Goal: Task Accomplishment & Management: Manage account settings

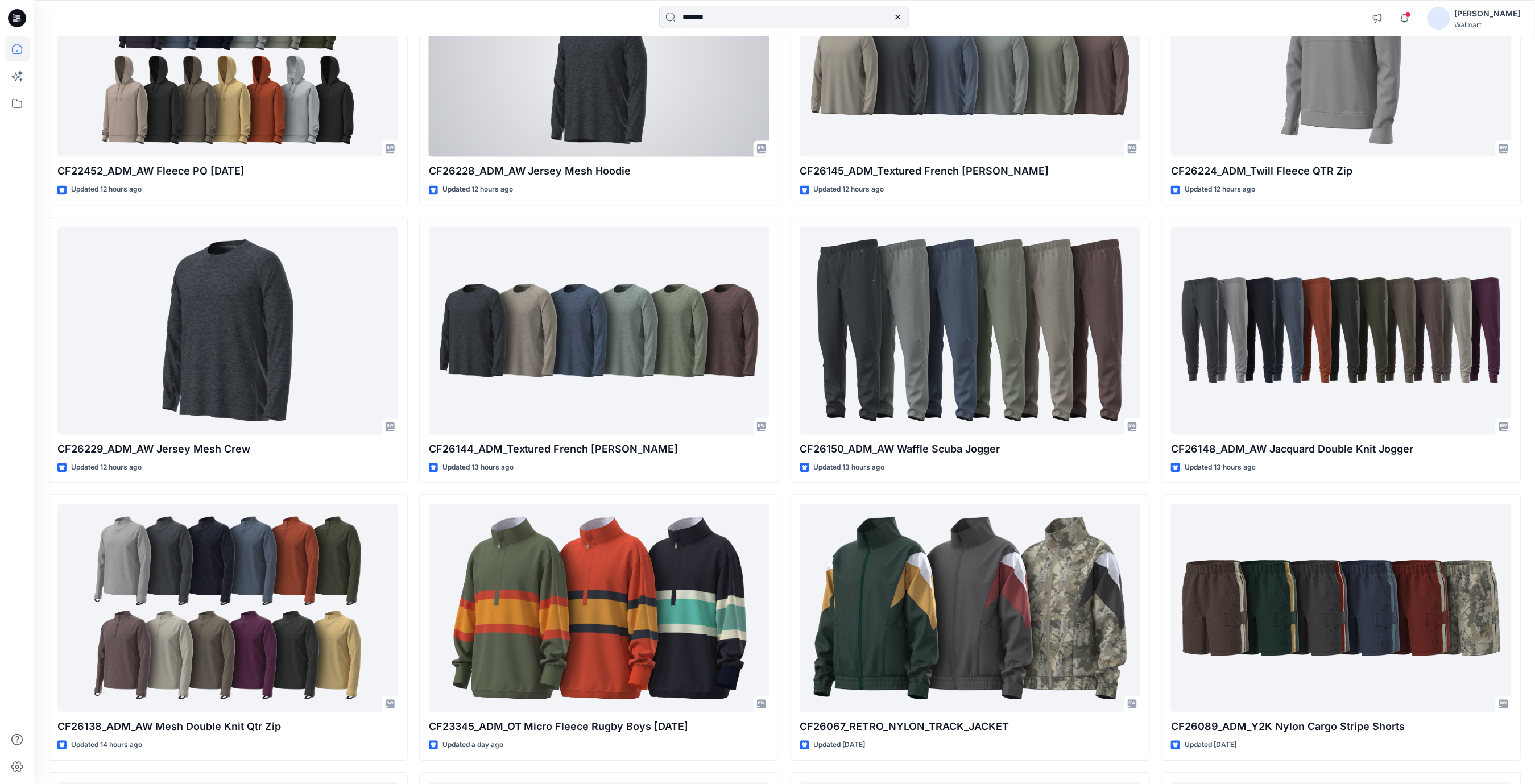
scroll to position [1084, 0]
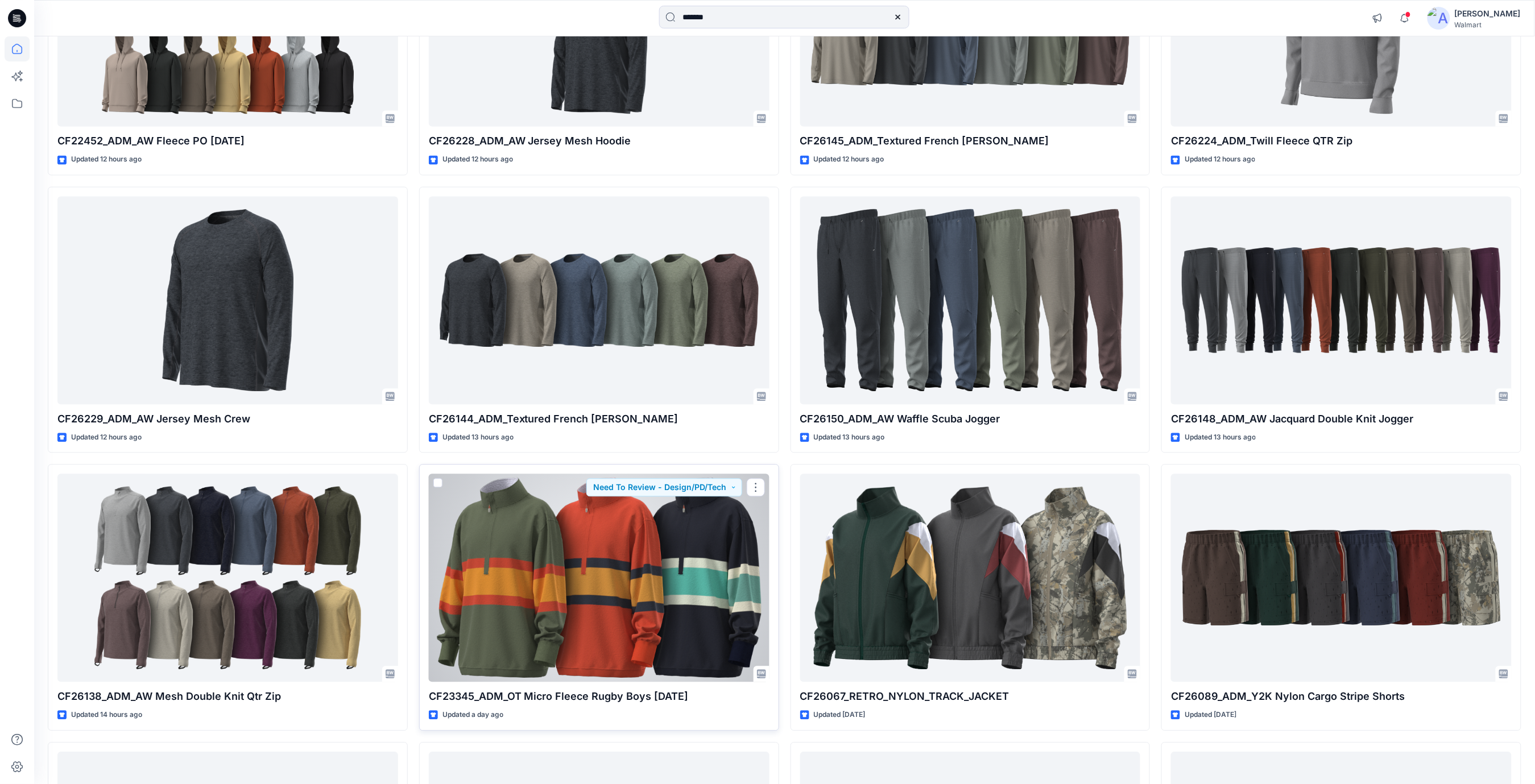
click at [611, 596] on div at bounding box center [599, 577] width 341 height 208
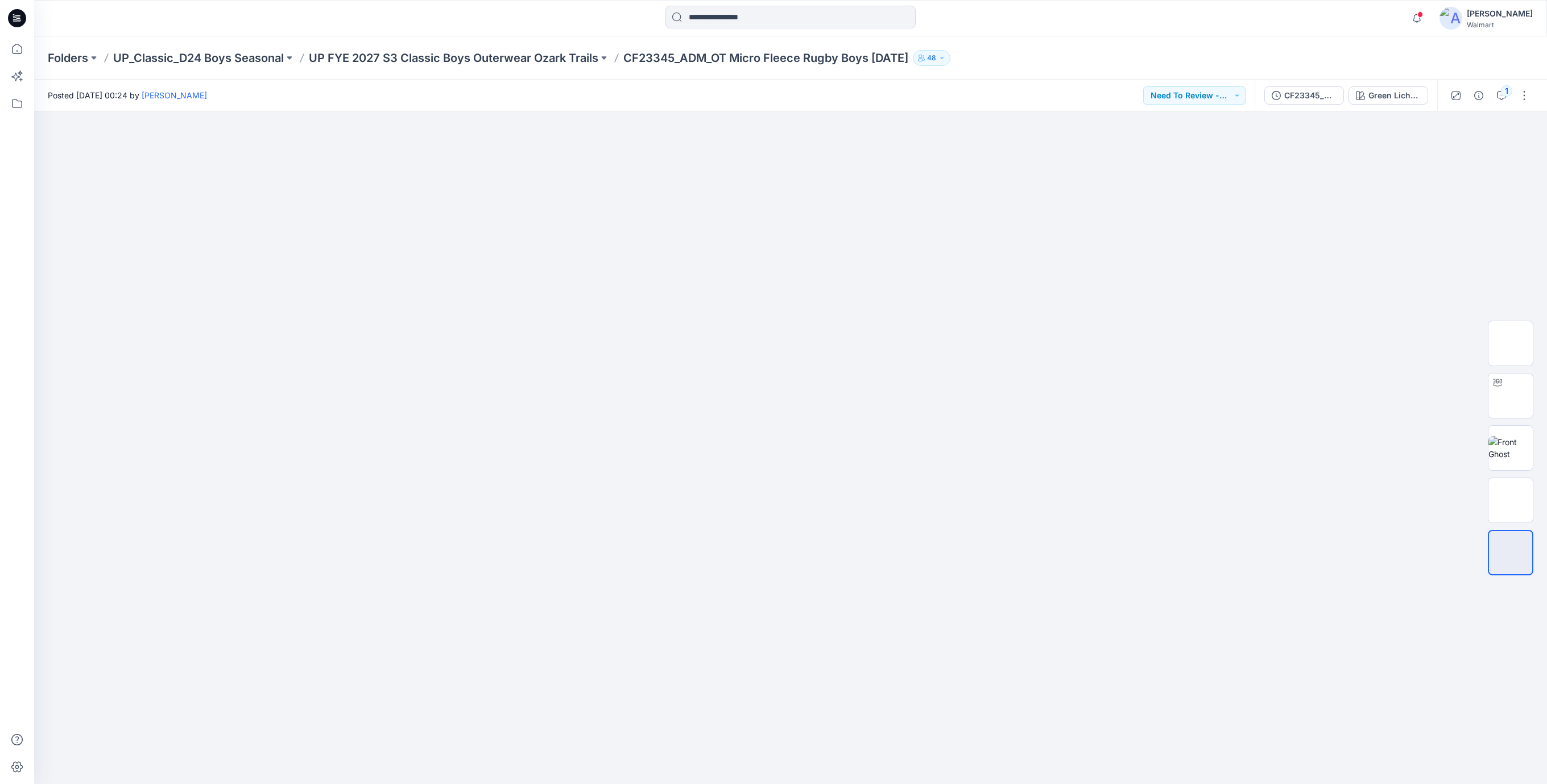
click at [17, 22] on icon at bounding box center [17, 18] width 18 height 18
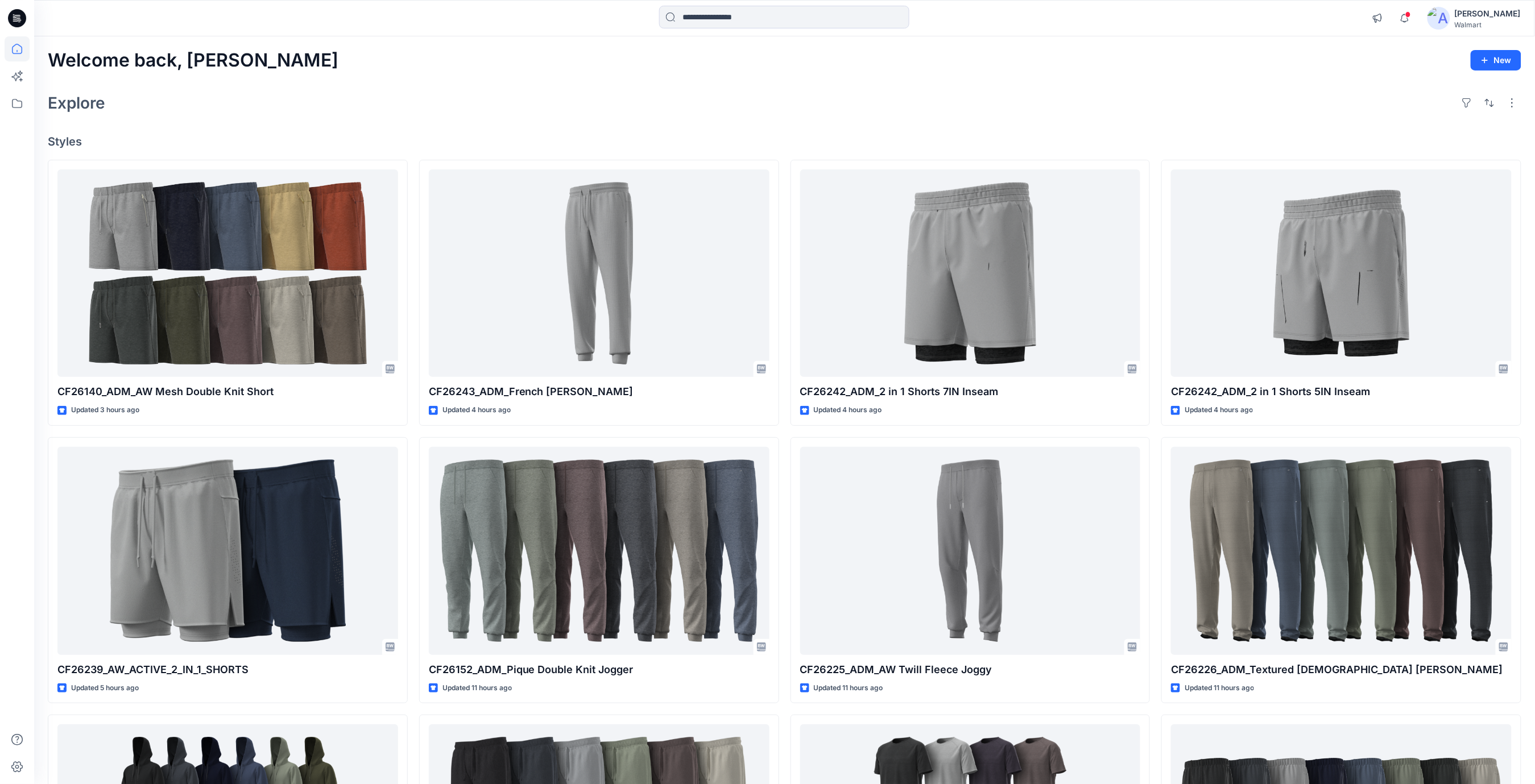
click at [17, 24] on icon at bounding box center [17, 18] width 18 height 18
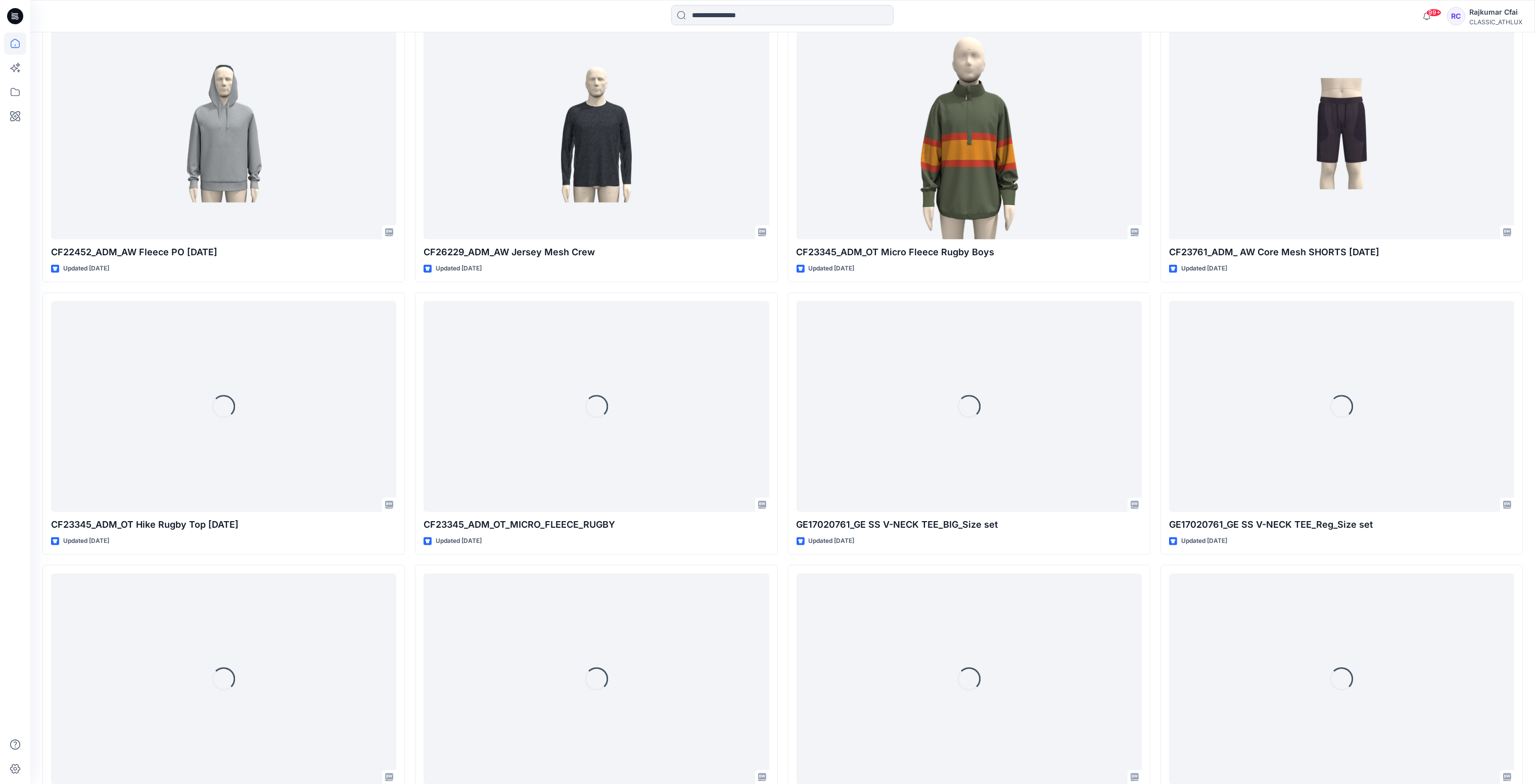
scroll to position [4187, 0]
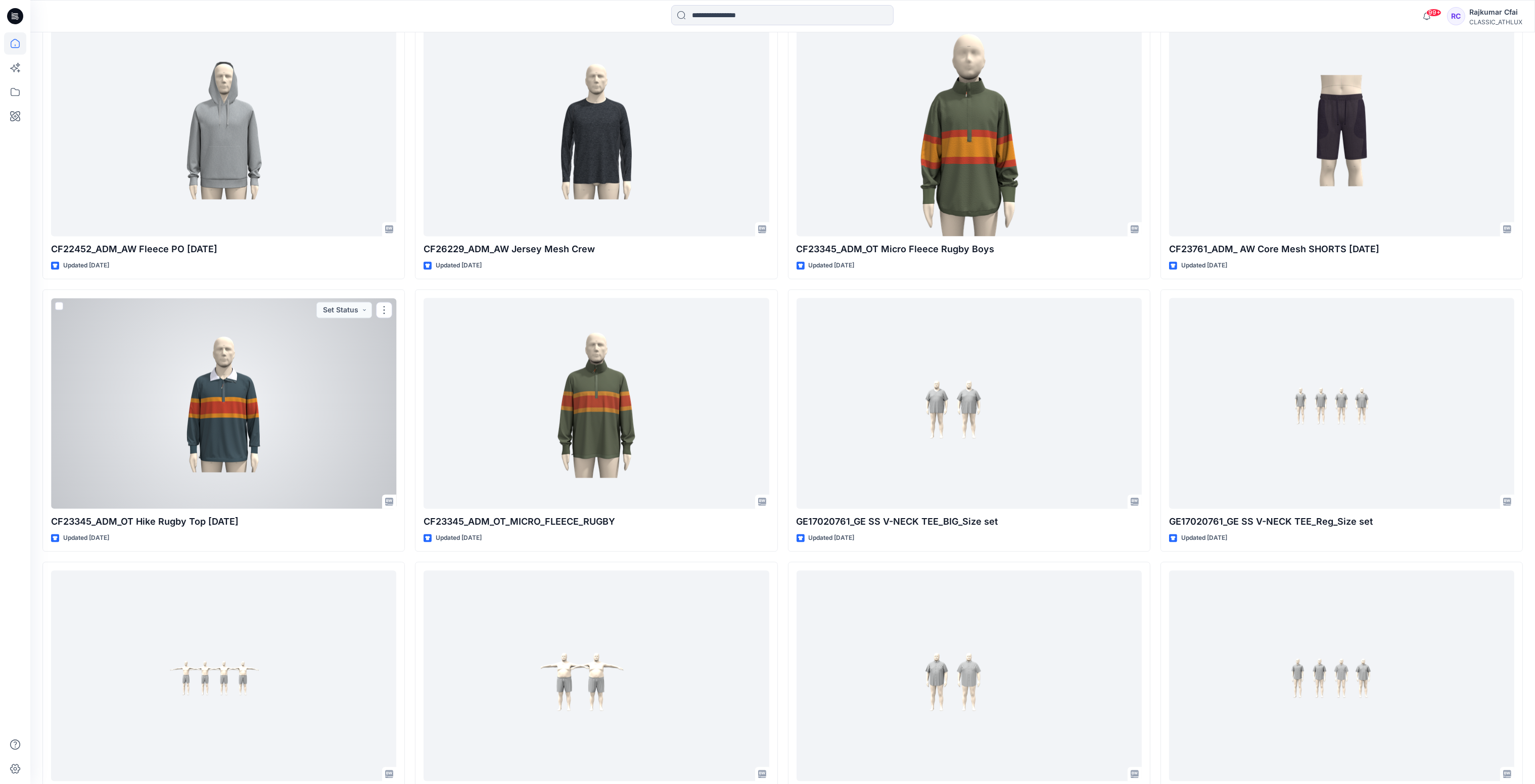
click at [293, 417] on div at bounding box center [223, 403] width 345 height 211
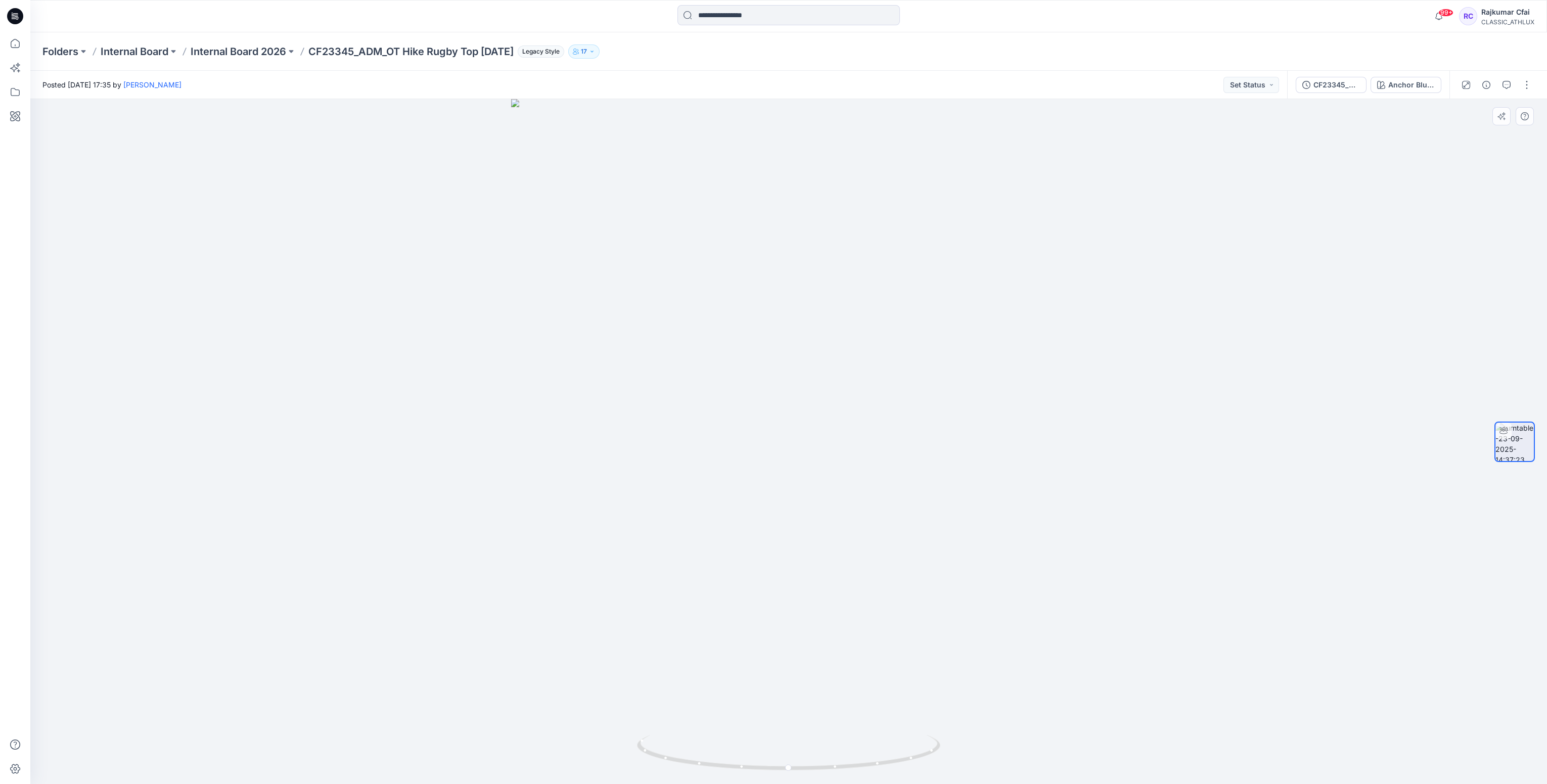
drag, startPoint x: 1249, startPoint y: 229, endPoint x: 1213, endPoint y: 235, distance: 36.5
click at [1249, 229] on div at bounding box center [789, 441] width 1516 height 685
drag, startPoint x: 312, startPoint y: 49, endPoint x: 535, endPoint y: 52, distance: 223.0
click at [535, 52] on div "Folders Internal Board Internal Board 2026 CF23345_ADM_OT Hike Rugby Top 04SEP2…" at bounding box center [749, 52] width 1414 height 14
copy p "CF23345_ADM_OT Hike Rugby Top 04SEP25"
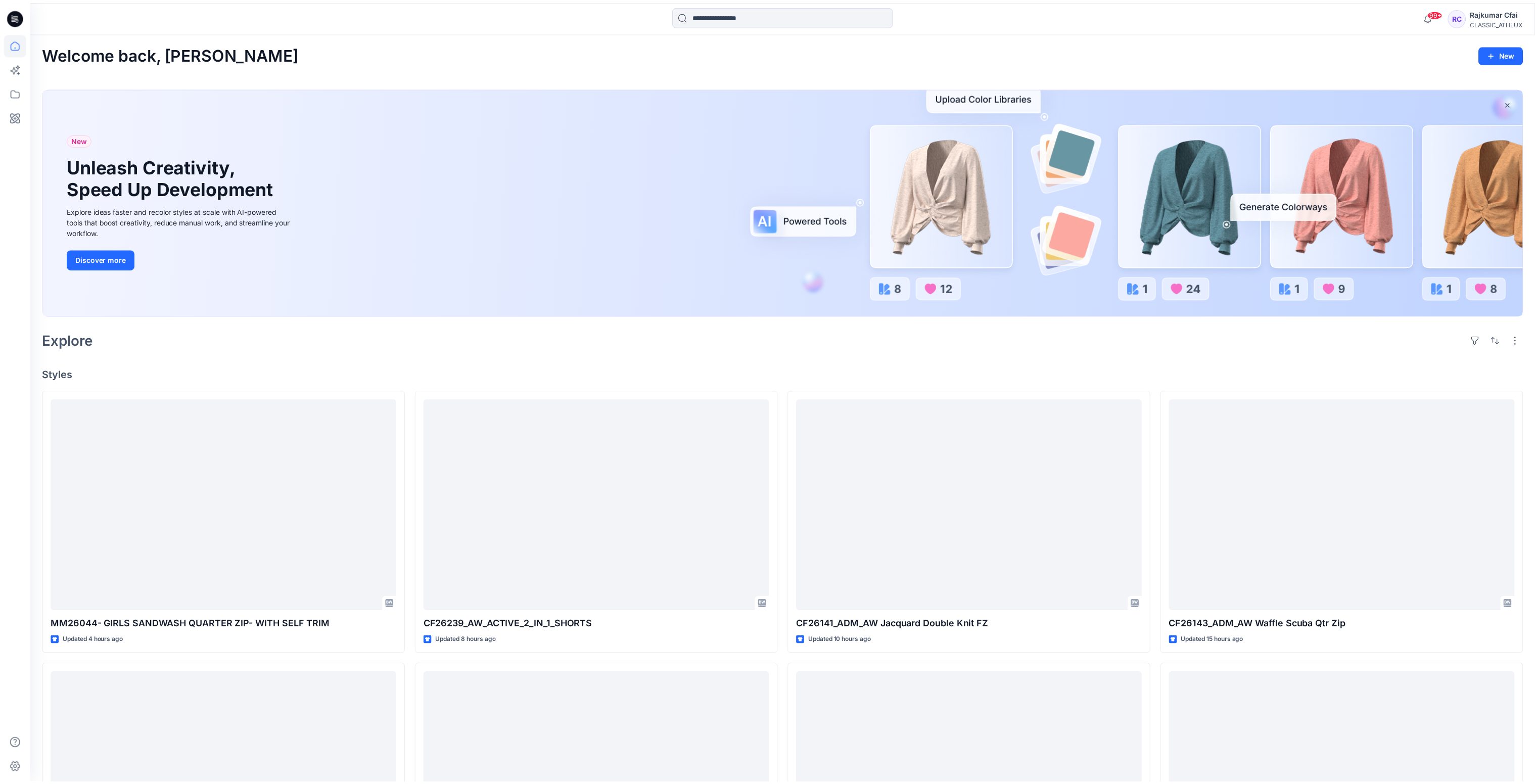
scroll to position [4187, 0]
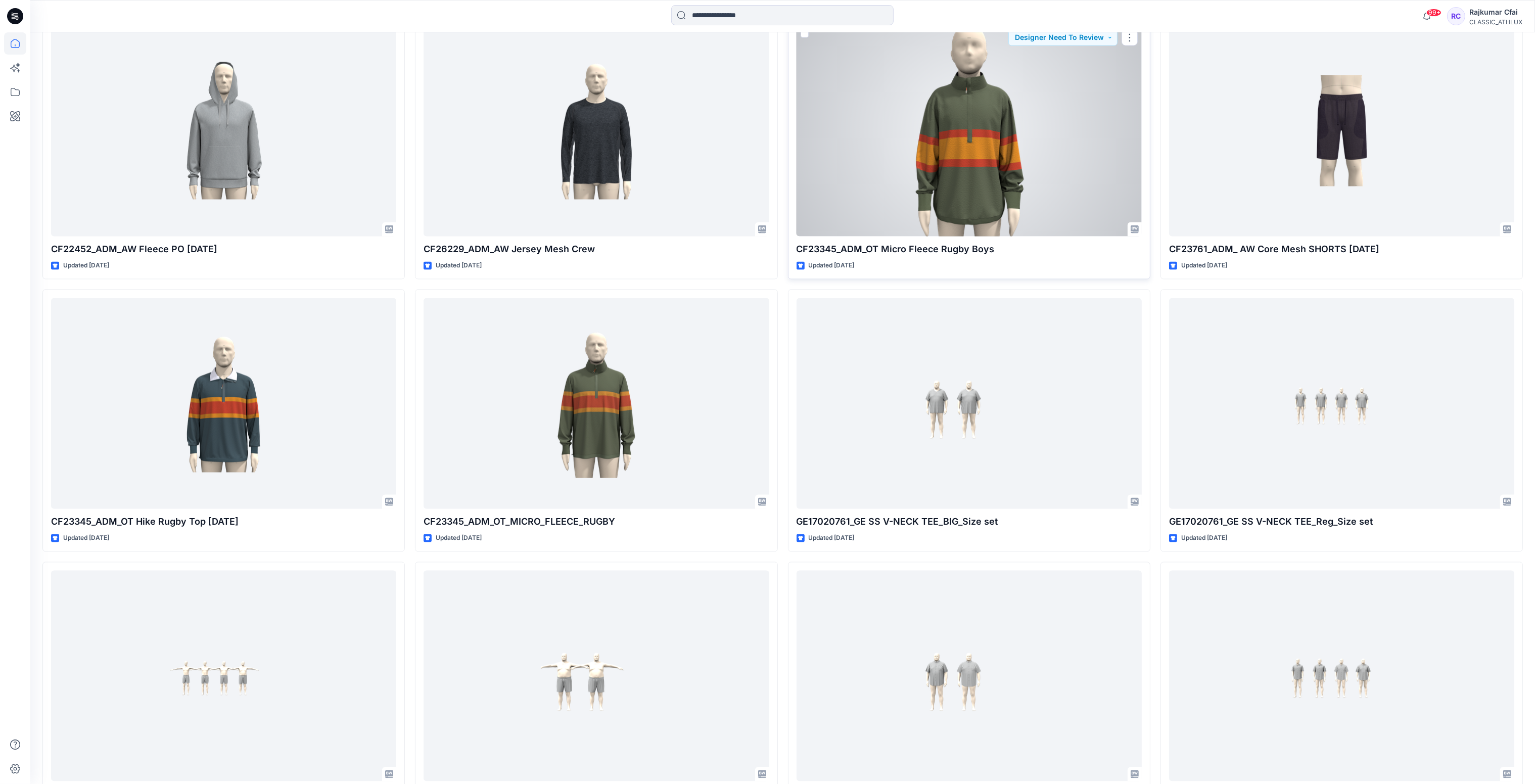
click at [970, 195] on div at bounding box center [969, 130] width 345 height 211
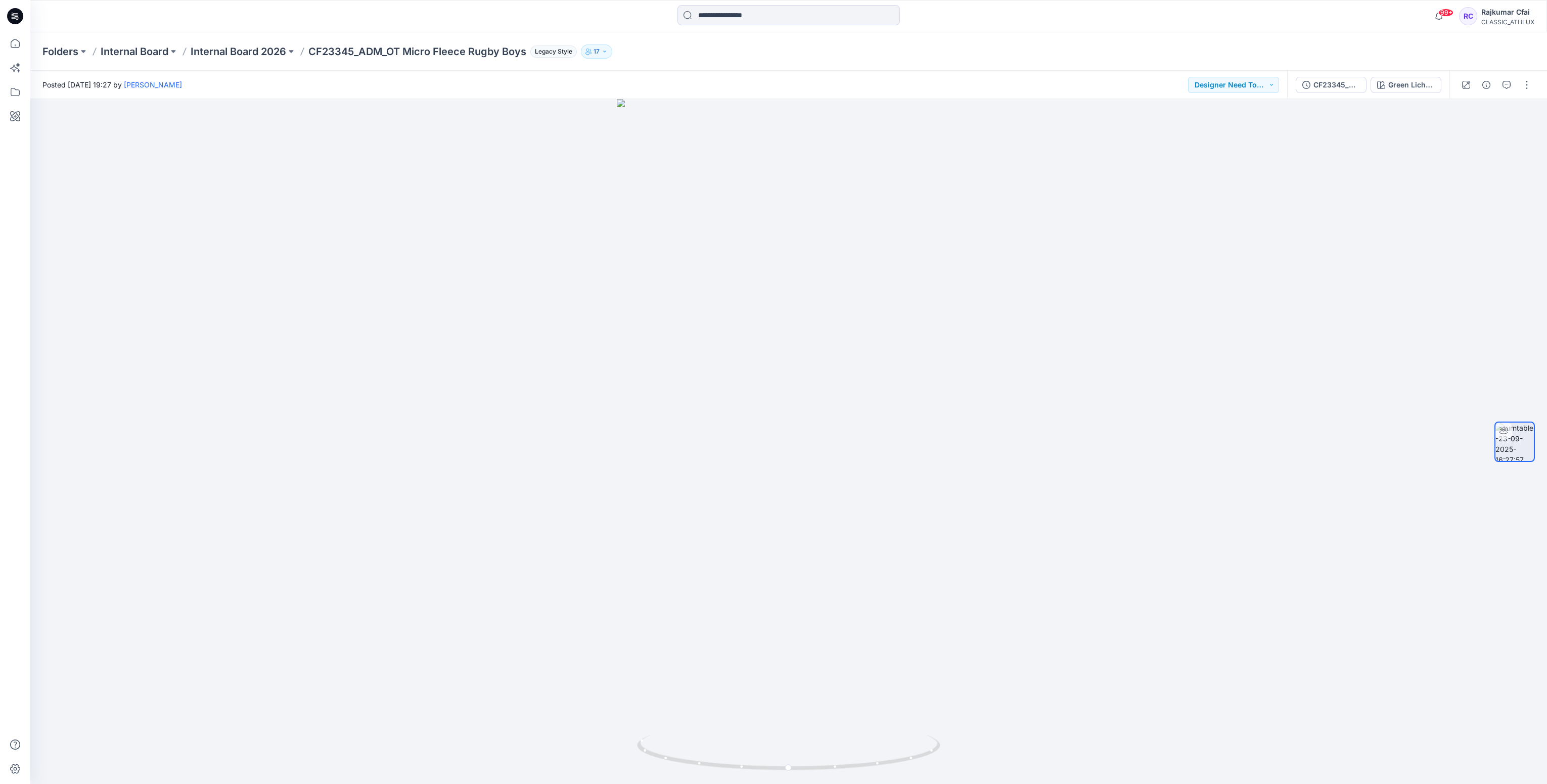
click at [10, 16] on icon at bounding box center [15, 16] width 16 height 16
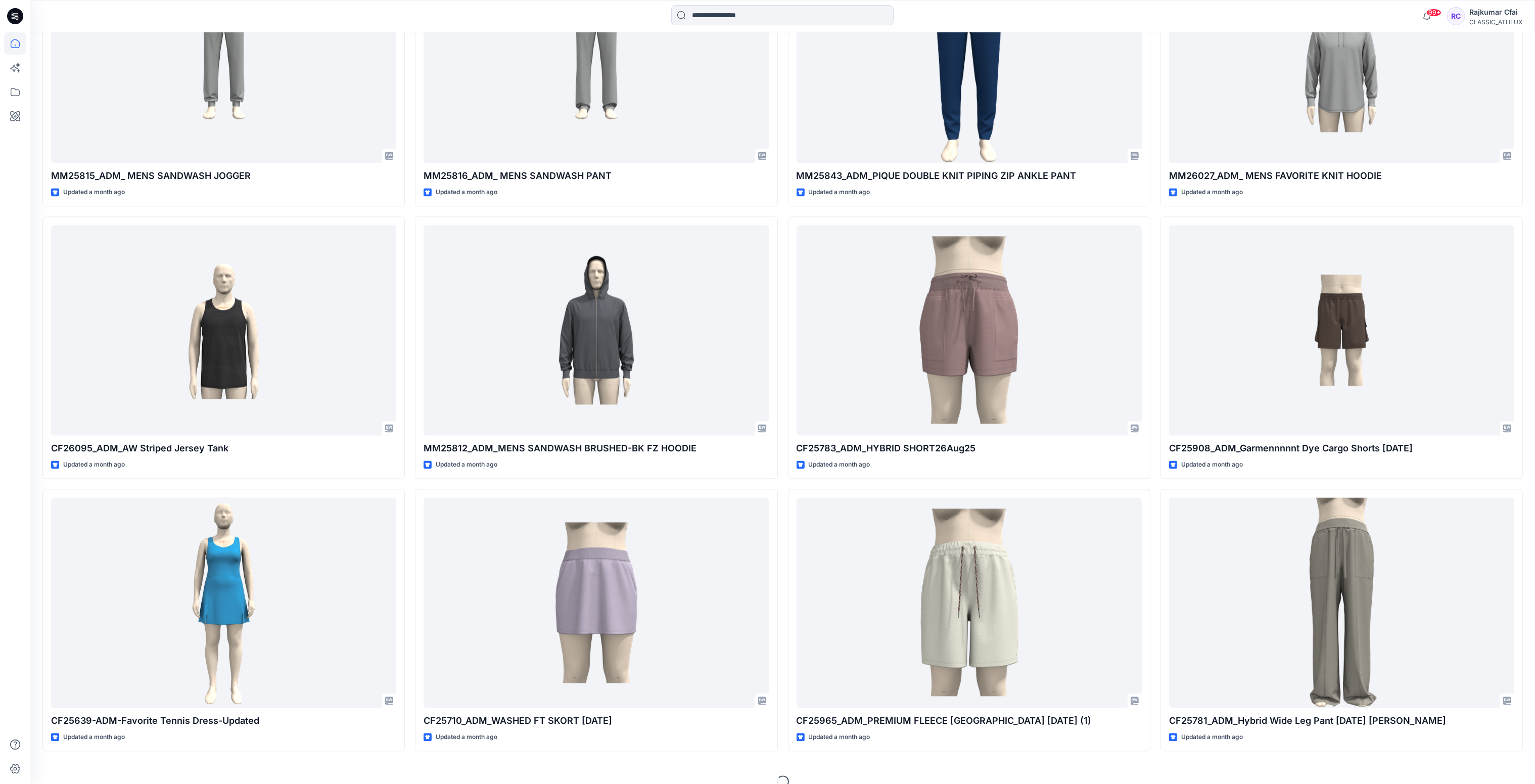
scroll to position [11906, 0]
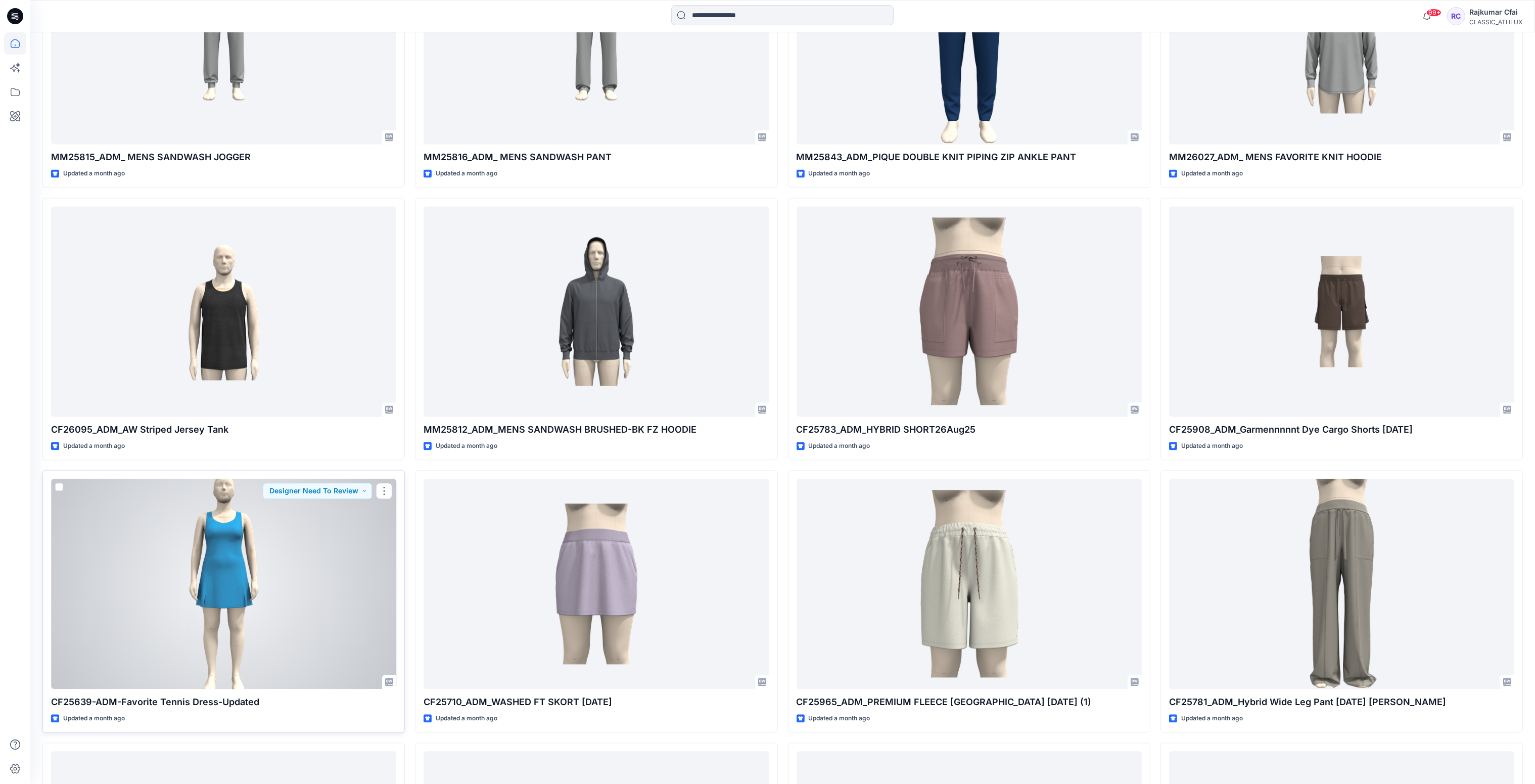
click at [276, 567] on div at bounding box center [223, 583] width 345 height 211
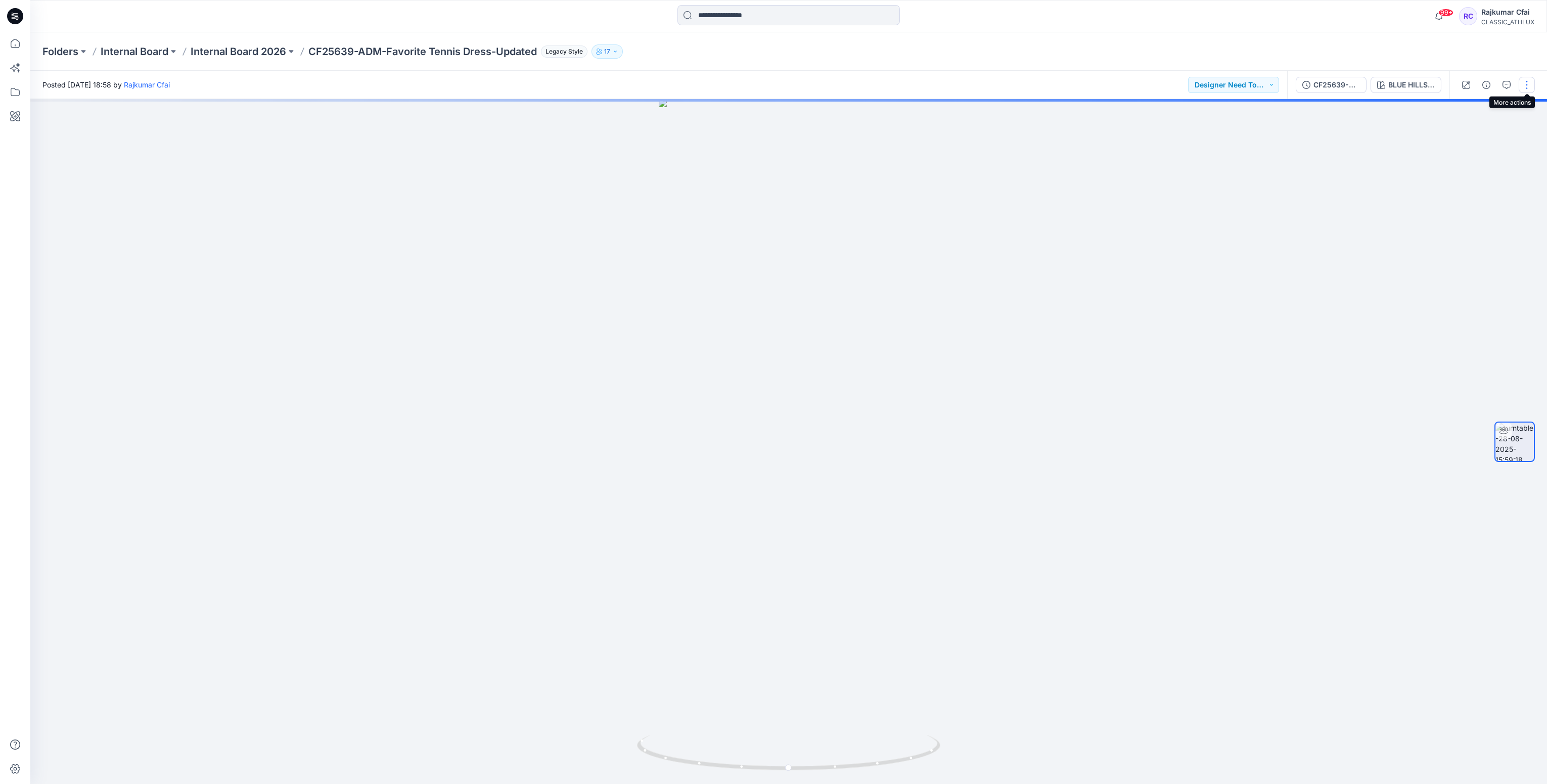
click at [1525, 88] on button "button" at bounding box center [1527, 85] width 16 height 16
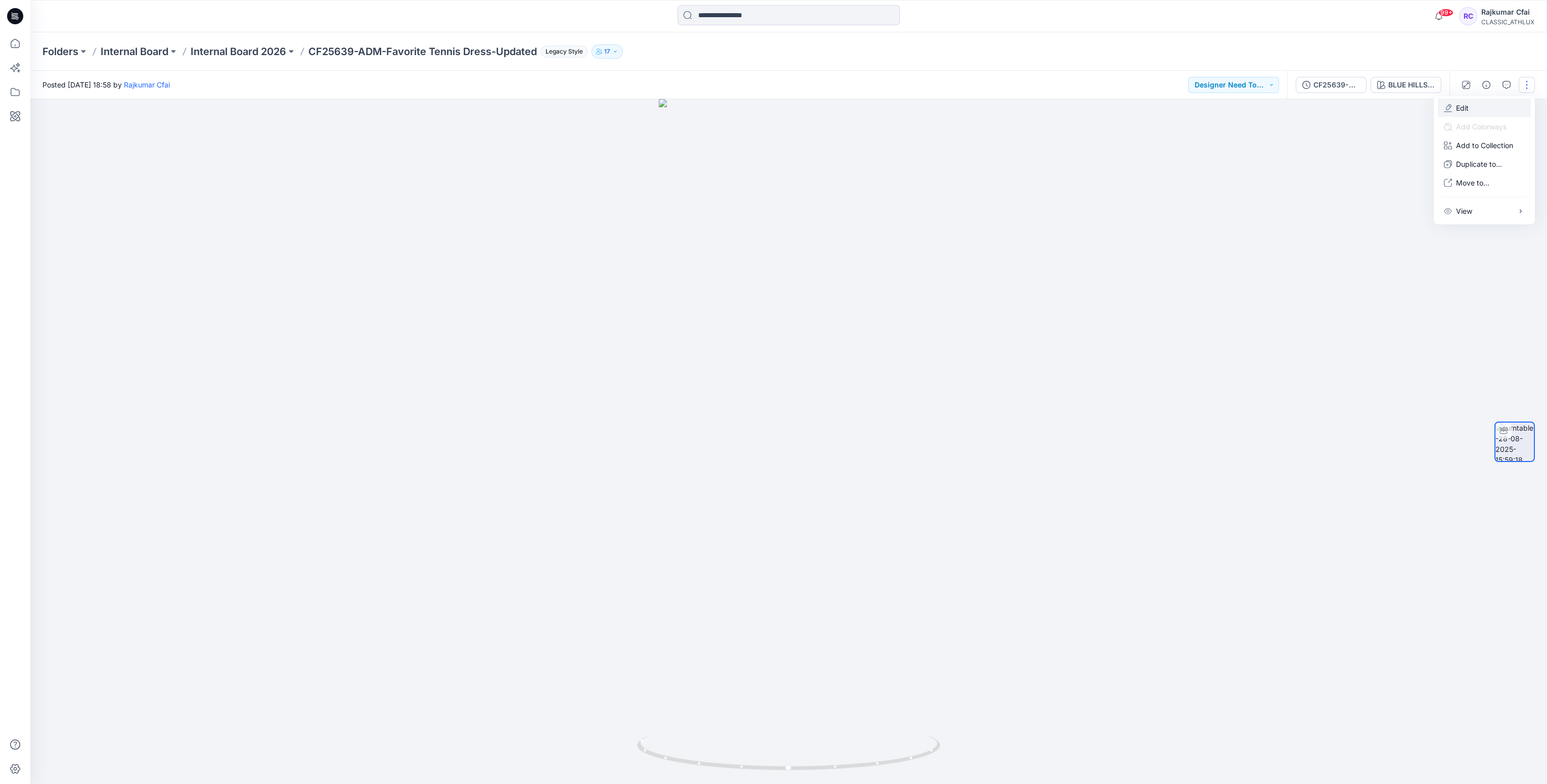
click at [1469, 109] on button "Edit" at bounding box center [1484, 107] width 93 height 19
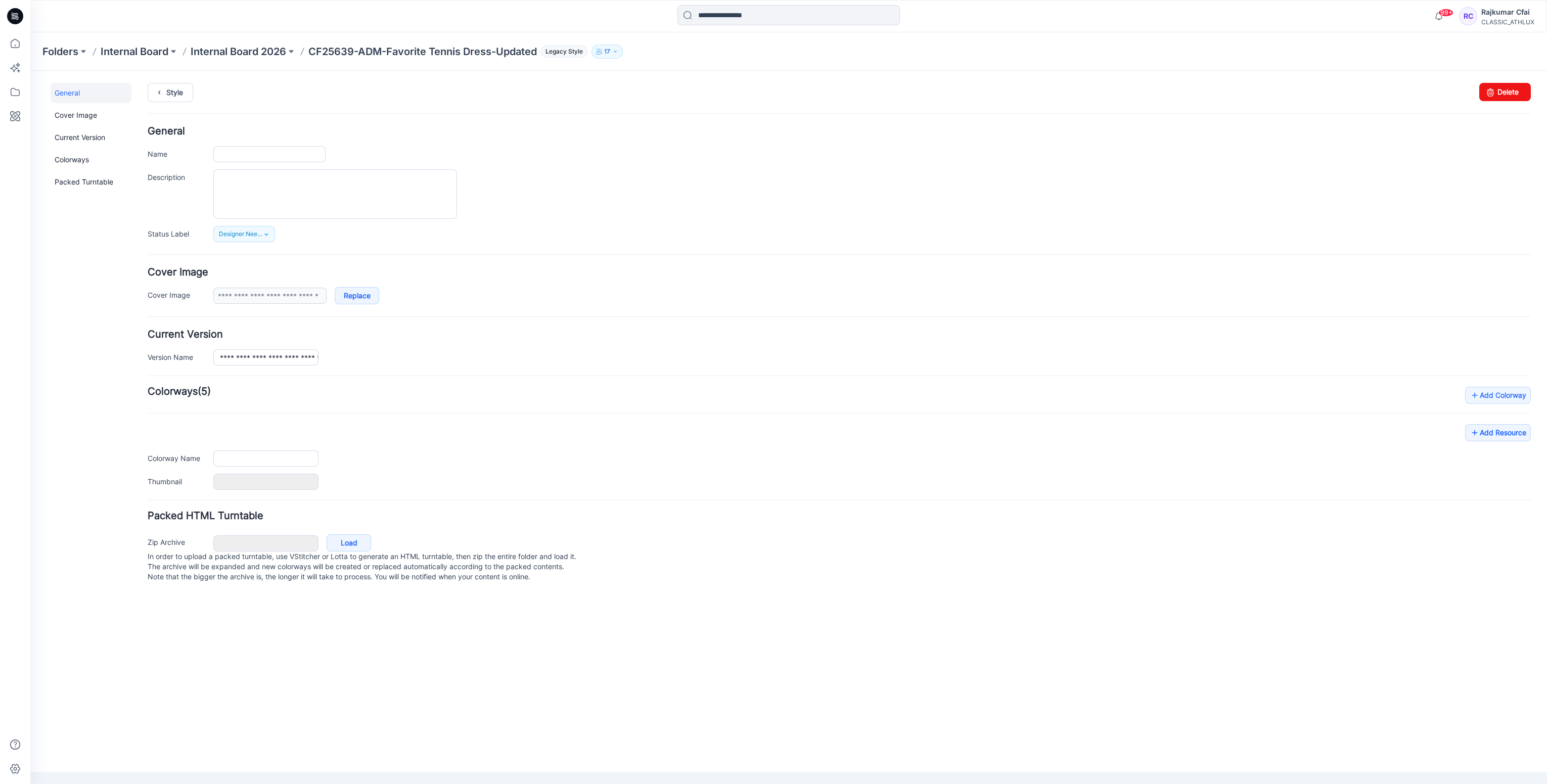
type input "**********"
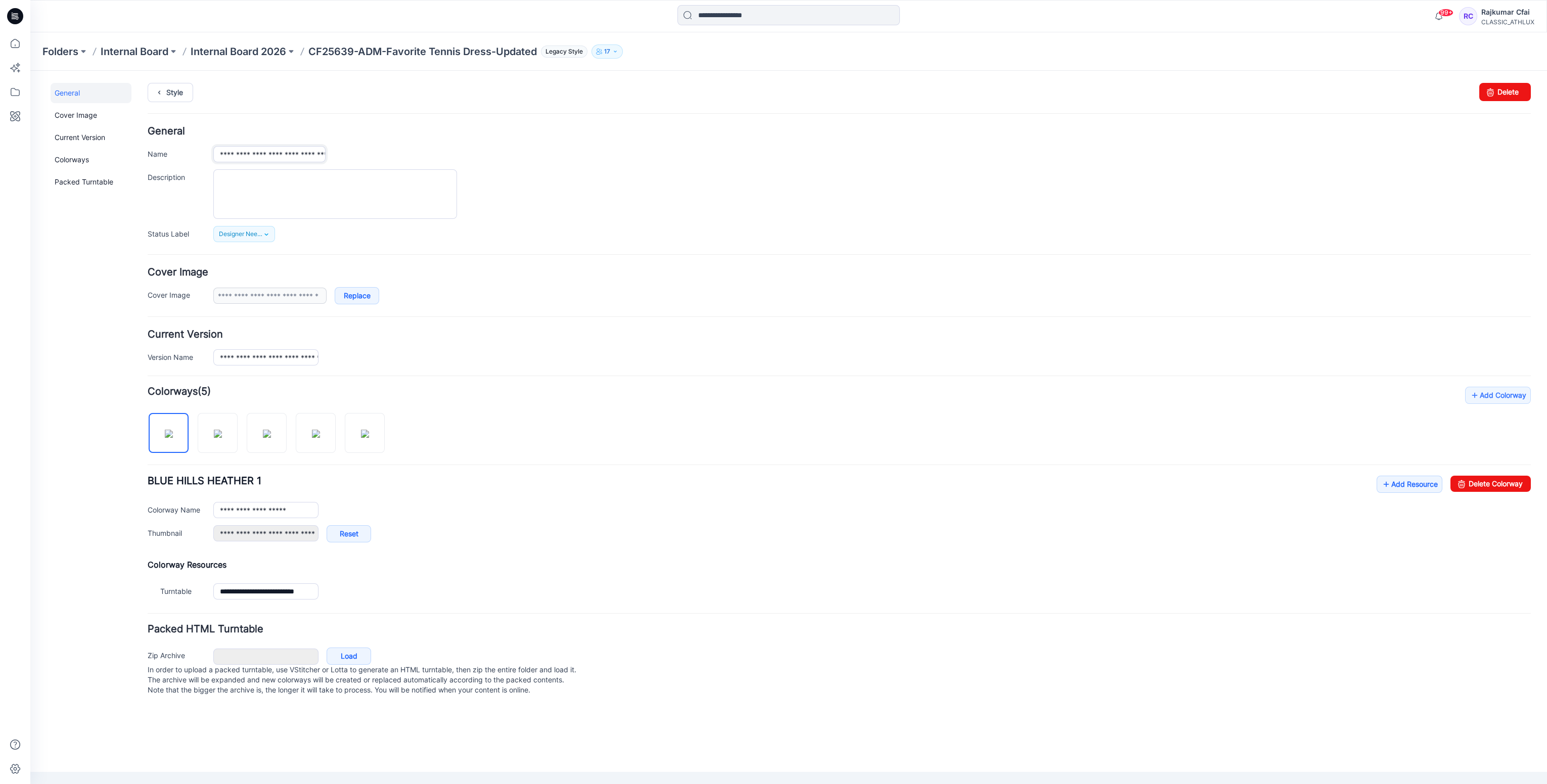
click at [227, 155] on input "**********" at bounding box center [269, 154] width 112 height 16
type input "**********"
click at [480, 182] on div at bounding box center [872, 194] width 1318 height 49
click at [181, 96] on link "Style" at bounding box center [171, 92] width 46 height 19
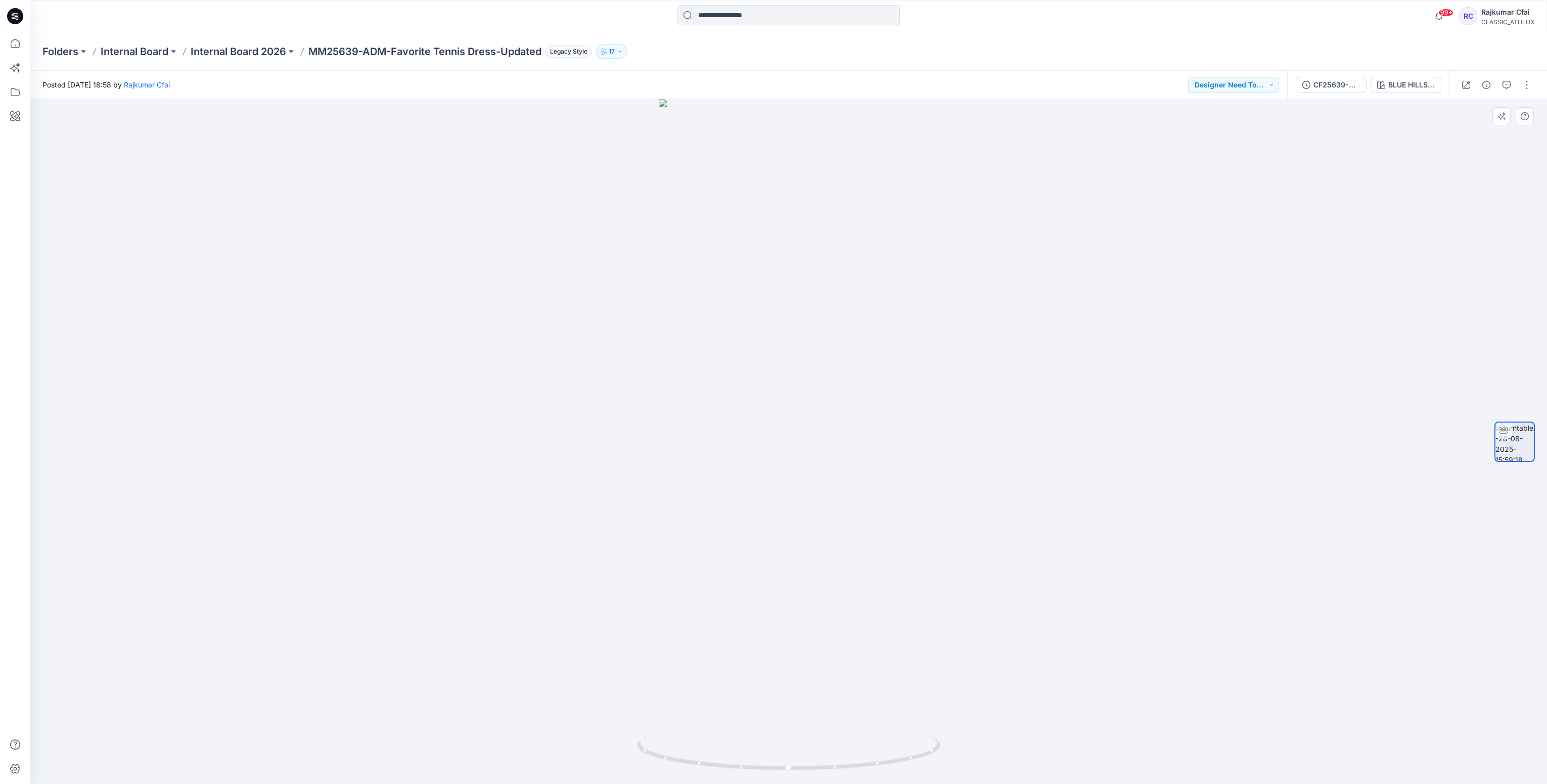
click at [1079, 533] on div at bounding box center [789, 441] width 1516 height 685
click at [13, 19] on icon at bounding box center [15, 16] width 16 height 16
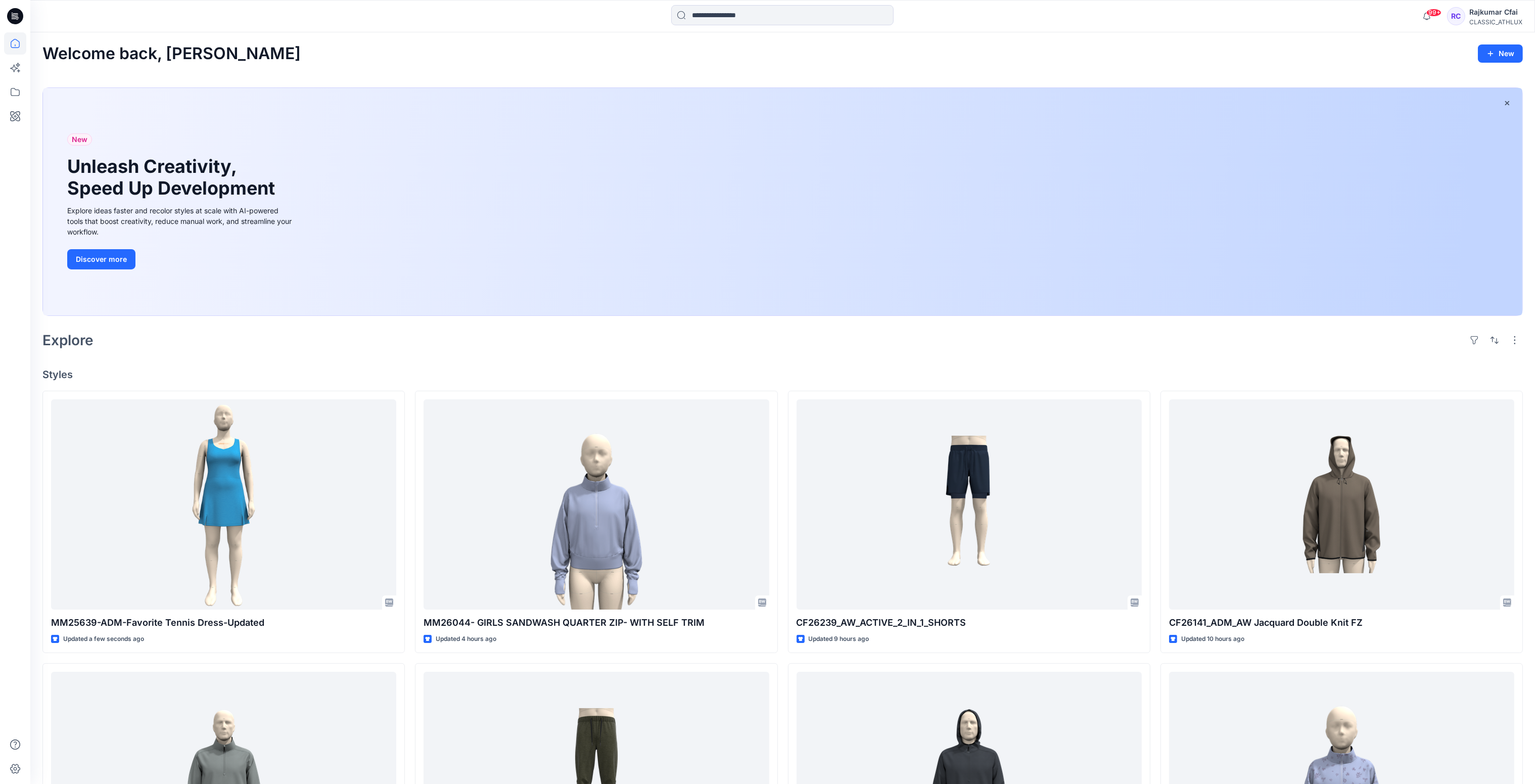
click at [549, 315] on div at bounding box center [783, 201] width 1479 height 228
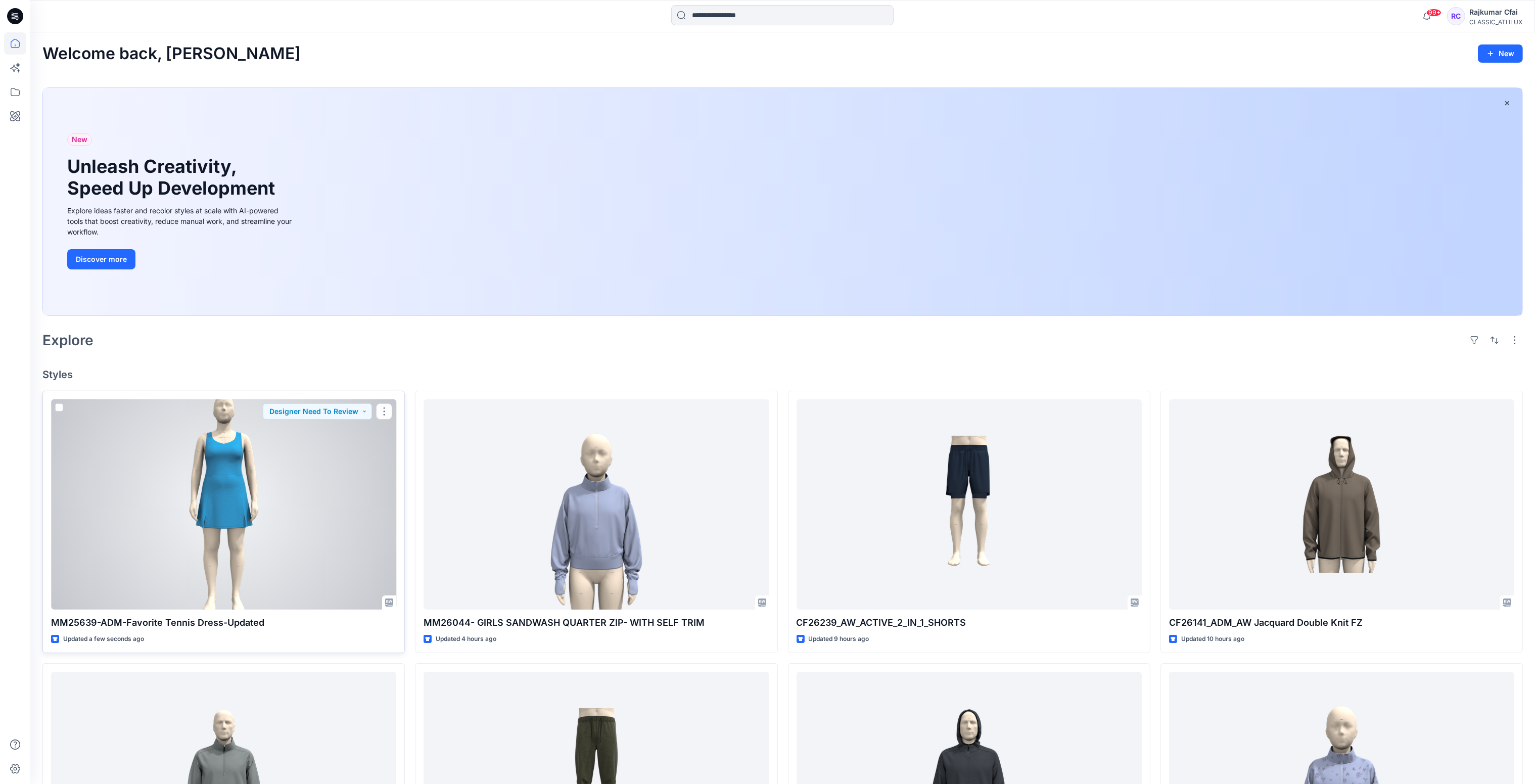
click at [288, 436] on div at bounding box center [223, 504] width 345 height 211
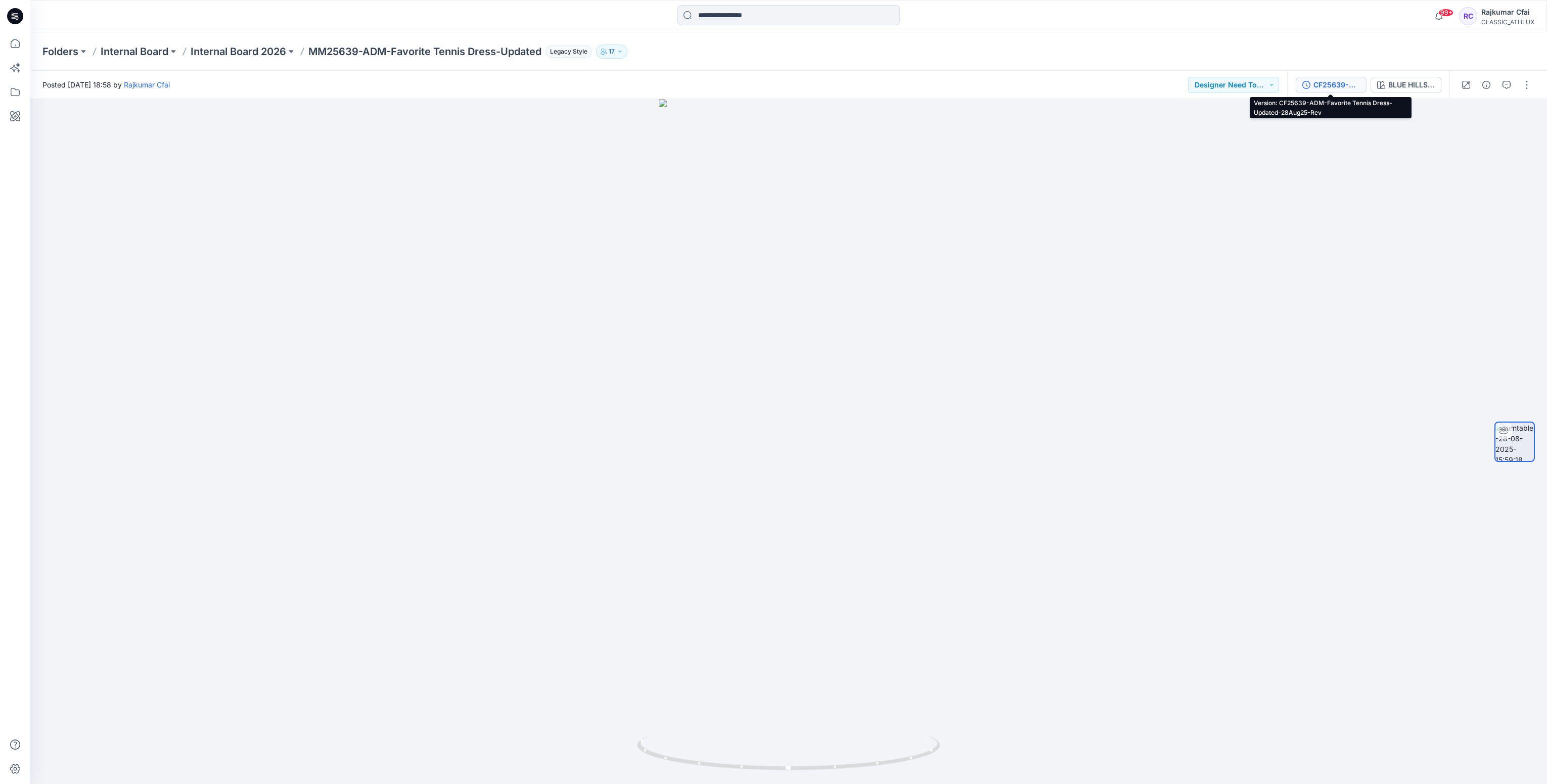
click at [1337, 91] on button "CF25639-ADM-Favorite Tennis Dress-Updated-28Aug25-Rev" at bounding box center [1331, 85] width 71 height 16
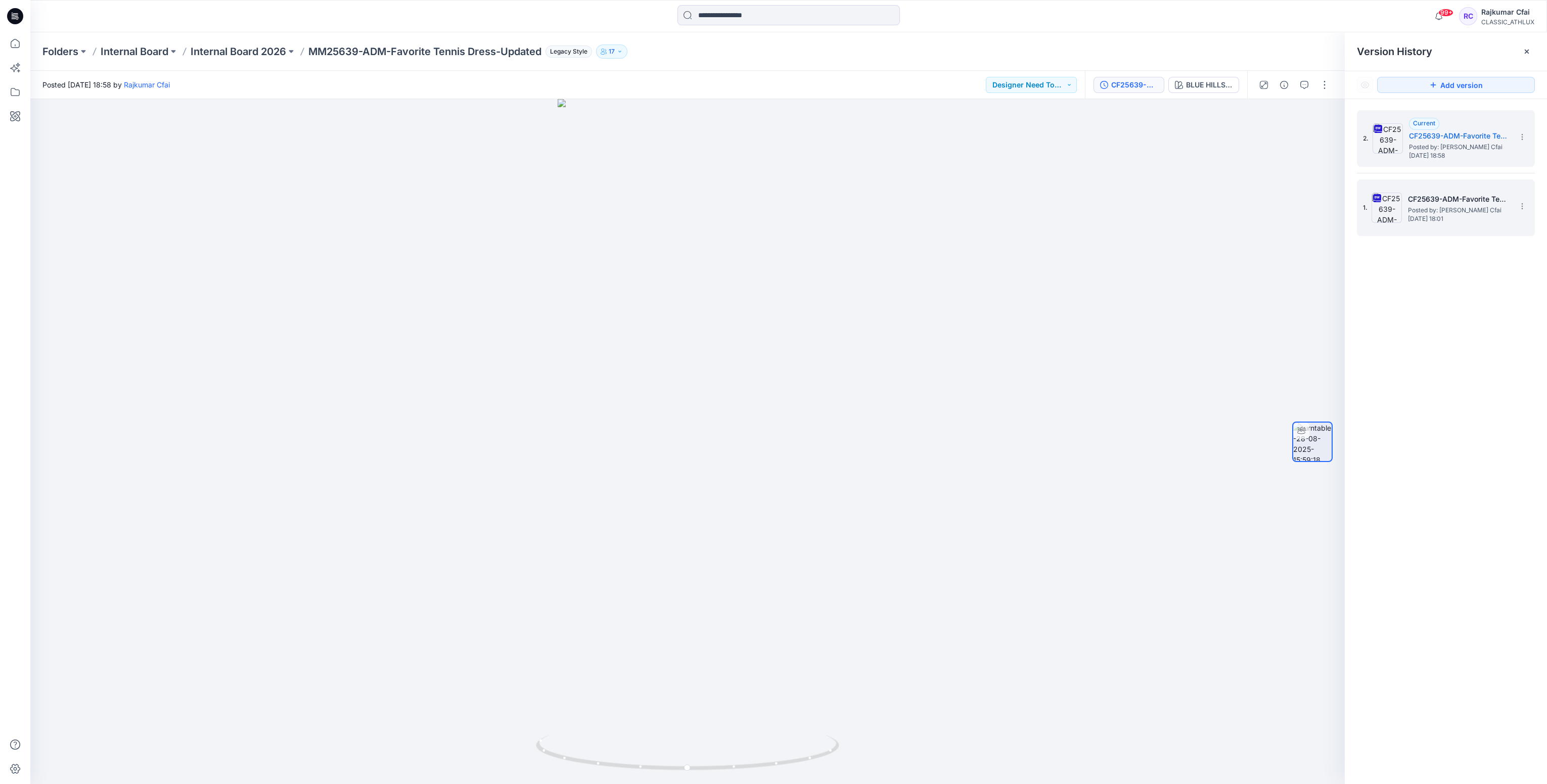
click at [1427, 203] on h5 "CF25639-ADM-Favorite Tennis Dress-Updated-28Aug25-Rev" at bounding box center [1458, 199] width 101 height 12
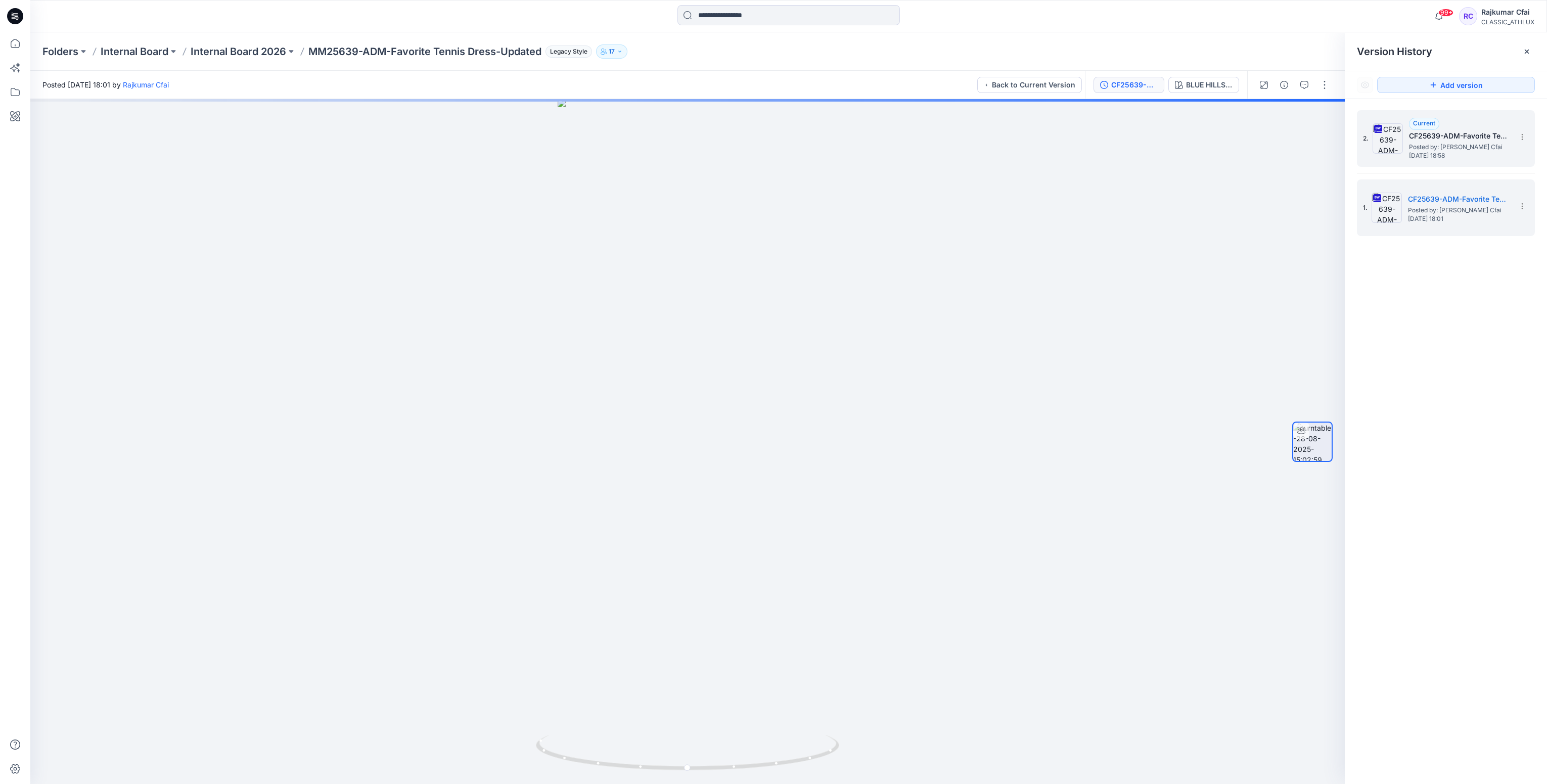
click at [1438, 140] on h5 "CF25639-ADM-Favorite Tennis Dress-Updated-28Aug25-Rev" at bounding box center [1459, 136] width 101 height 12
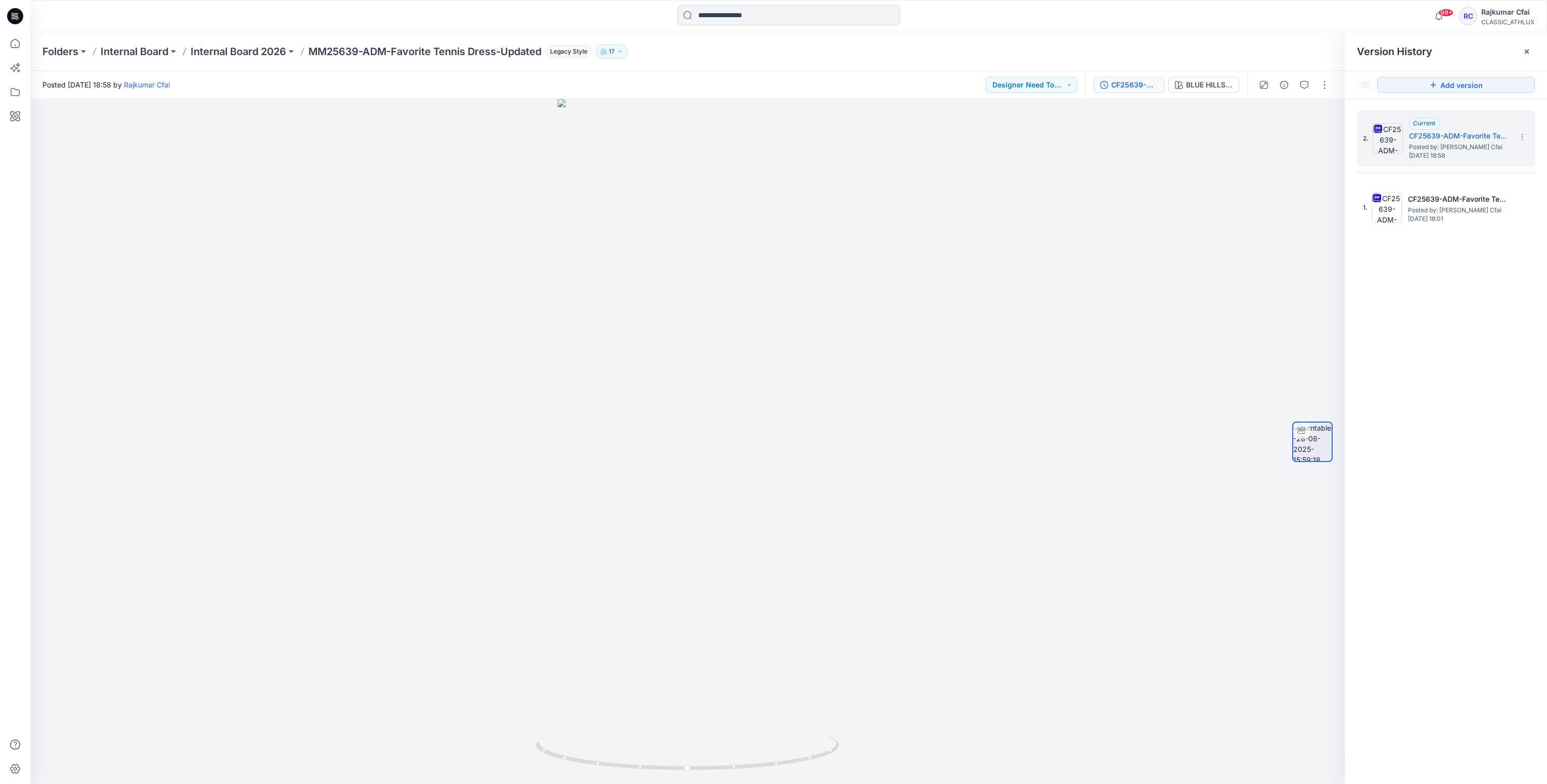
click at [19, 19] on icon at bounding box center [15, 16] width 16 height 16
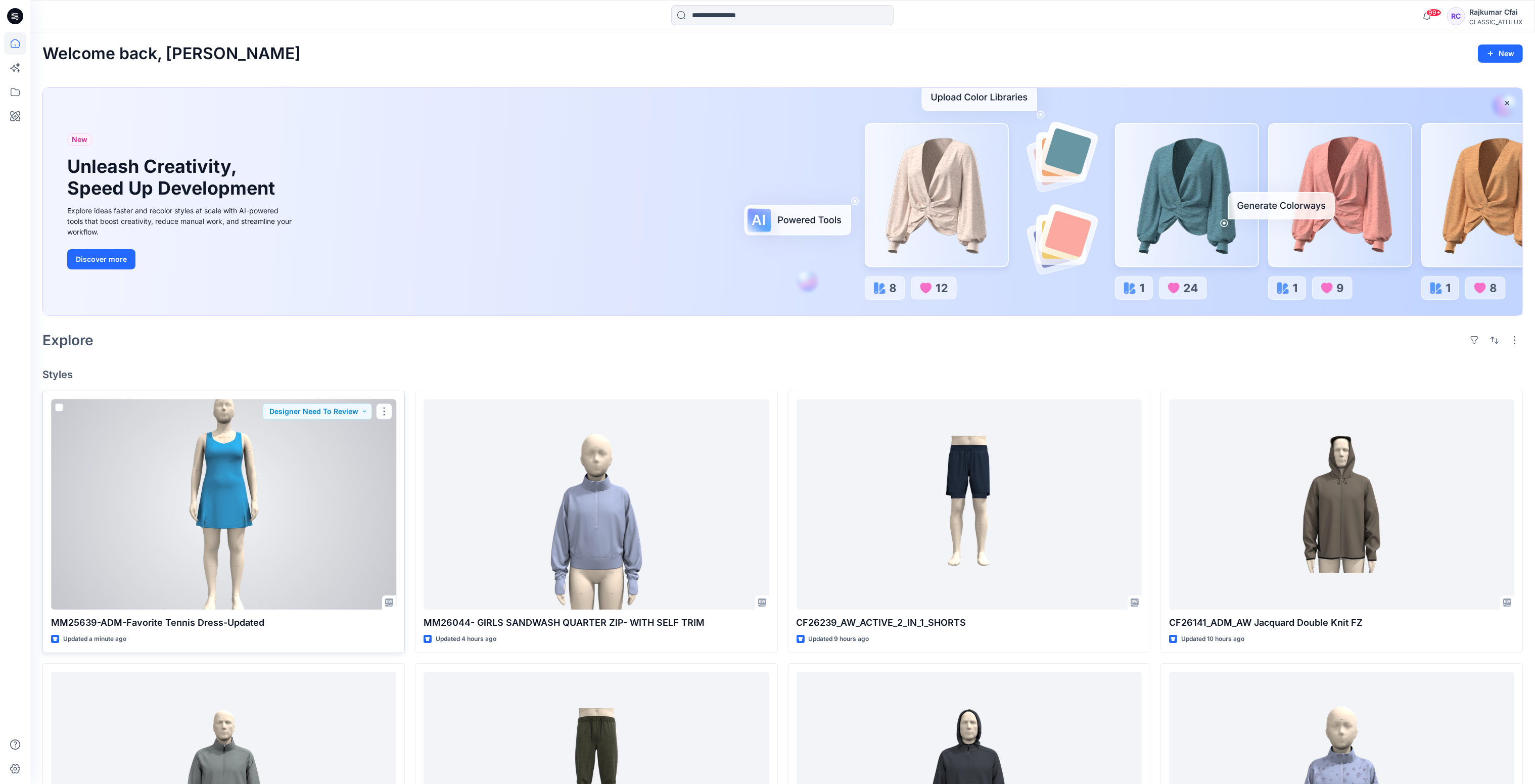
click at [192, 452] on div at bounding box center [223, 504] width 345 height 211
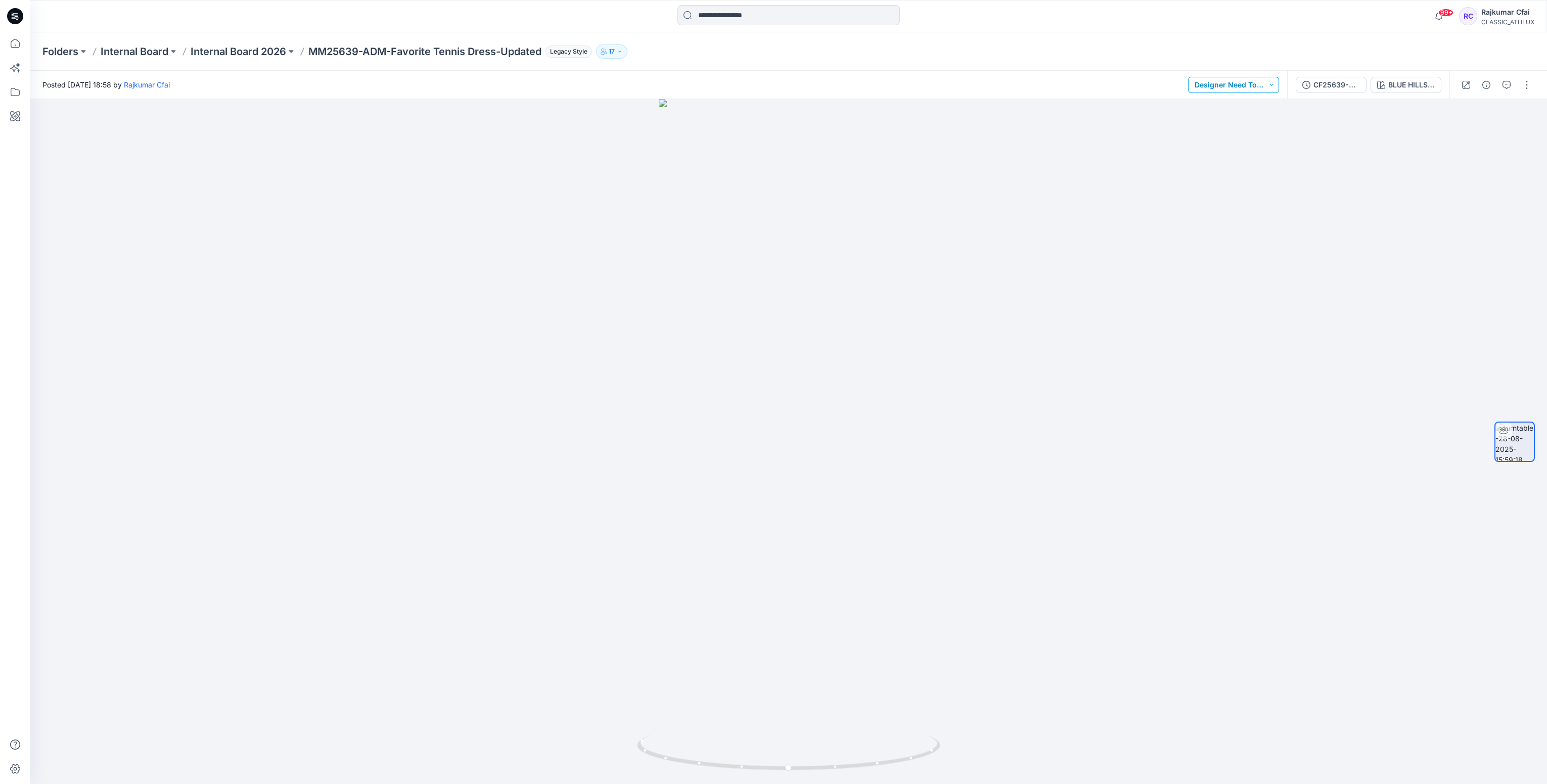
click at [1267, 82] on button "Designer Need To Review" at bounding box center [1234, 85] width 91 height 16
click at [1242, 158] on p "Pattern Changes Requested" at bounding box center [1236, 160] width 56 height 13
drag, startPoint x: 1120, startPoint y: 204, endPoint x: 443, endPoint y: 65, distance: 691.1
click at [1118, 204] on div at bounding box center [789, 441] width 1516 height 685
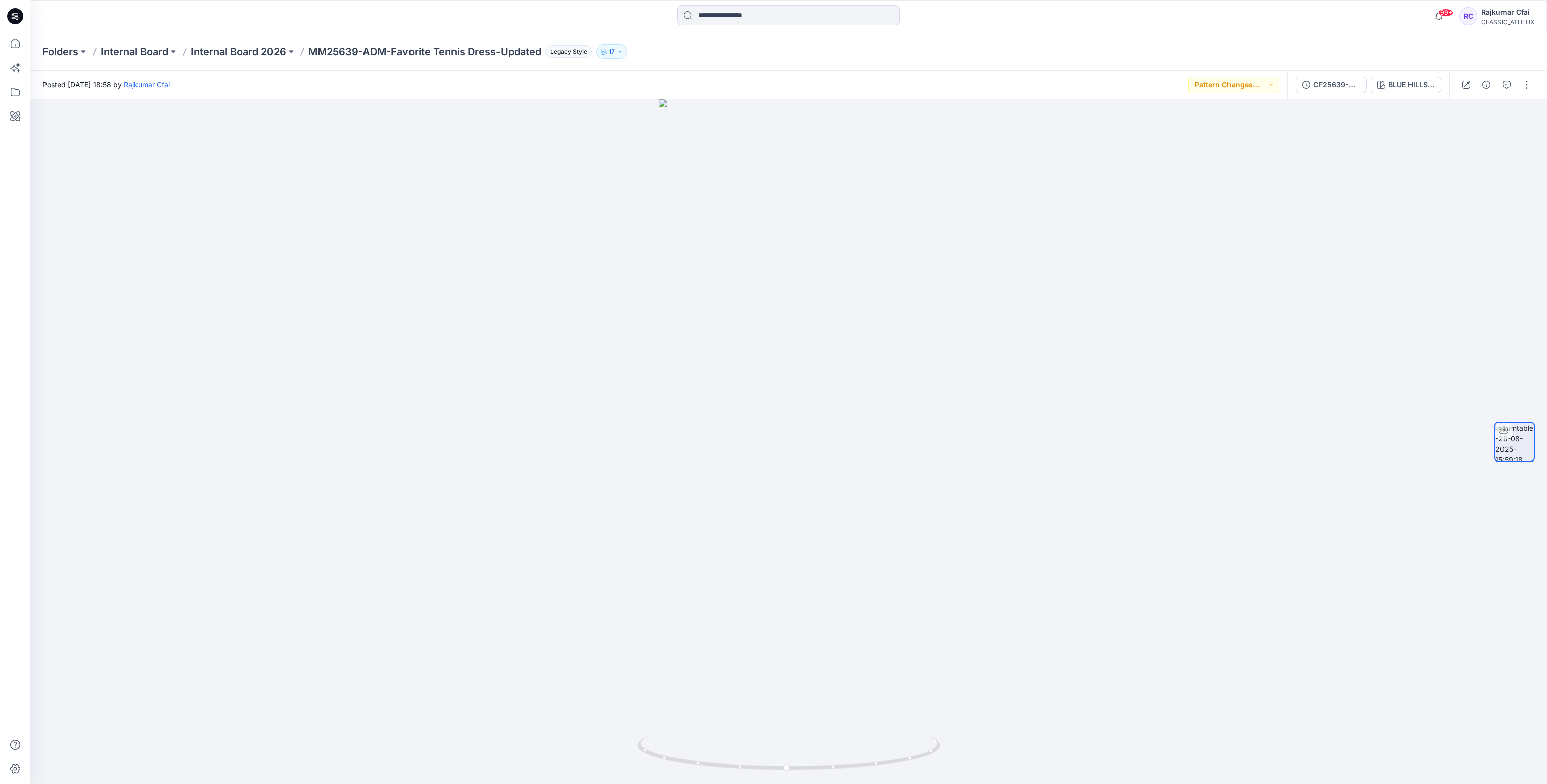
click at [11, 16] on icon at bounding box center [13, 16] width 3 height 1
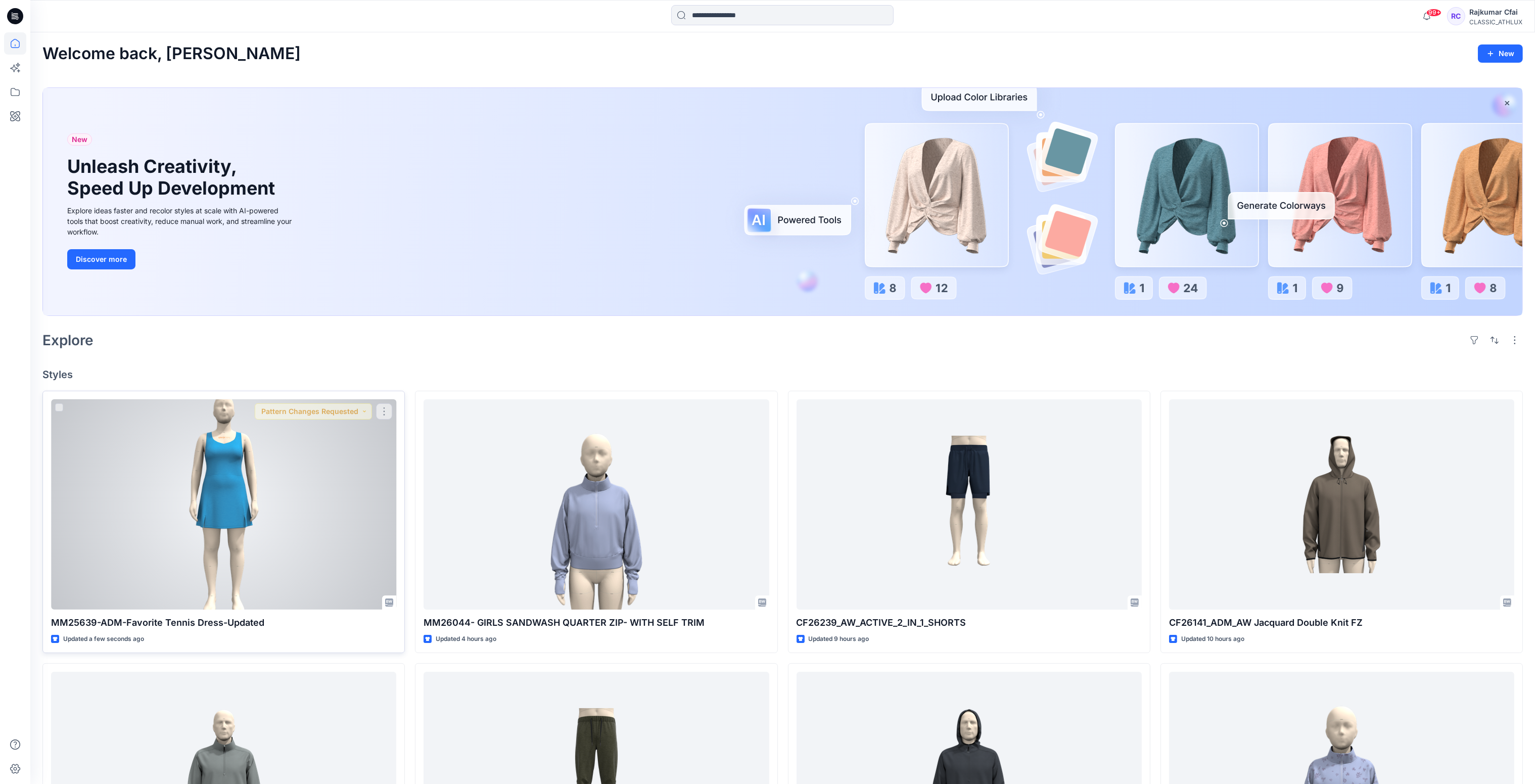
click at [319, 454] on div at bounding box center [223, 504] width 345 height 211
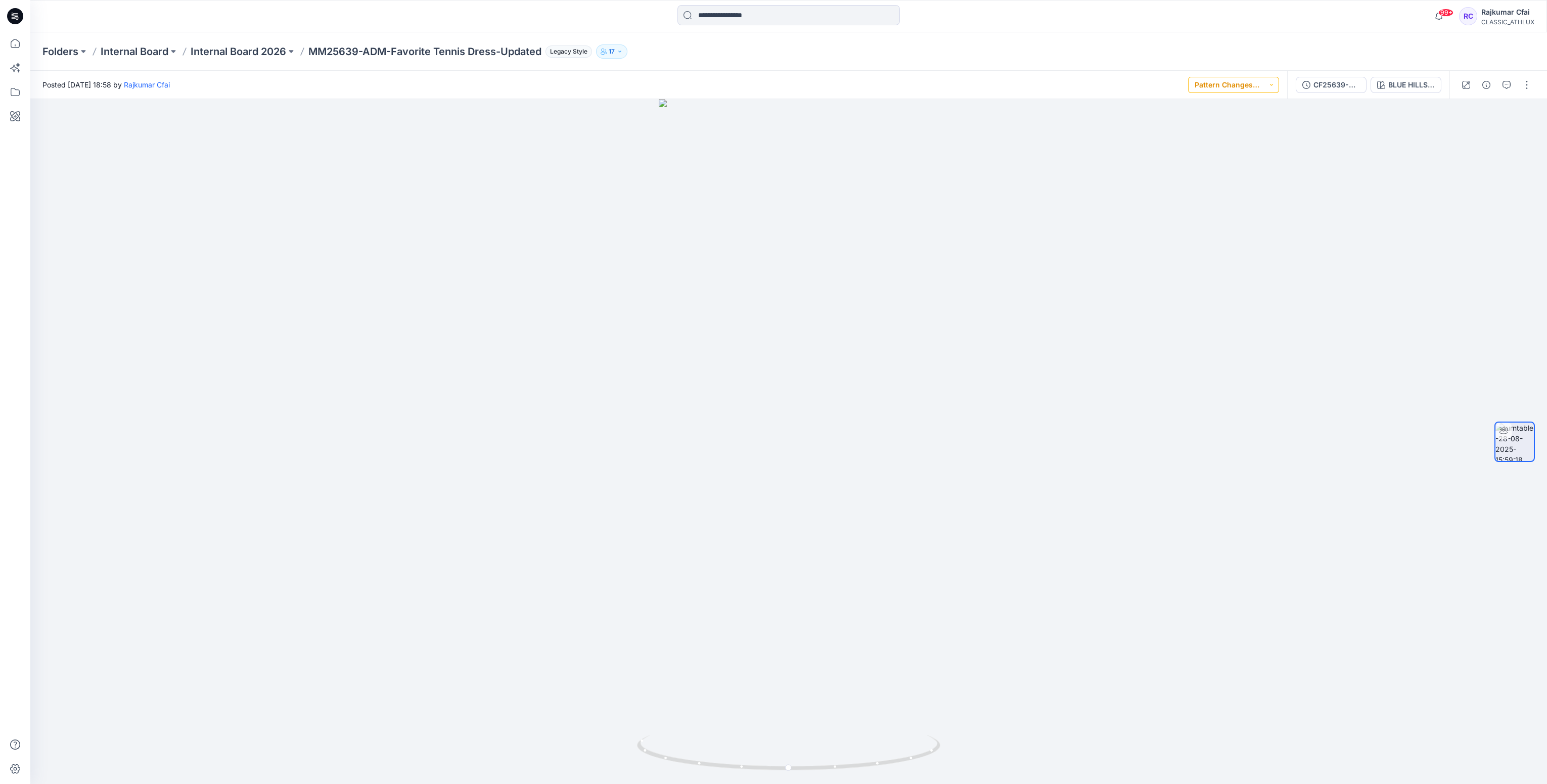
click at [1273, 82] on button "Pattern Changes Requested" at bounding box center [1234, 85] width 91 height 16
click at [1223, 109] on p "Set Status" at bounding box center [1225, 109] width 34 height 13
click at [13, 24] on icon at bounding box center [15, 16] width 16 height 32
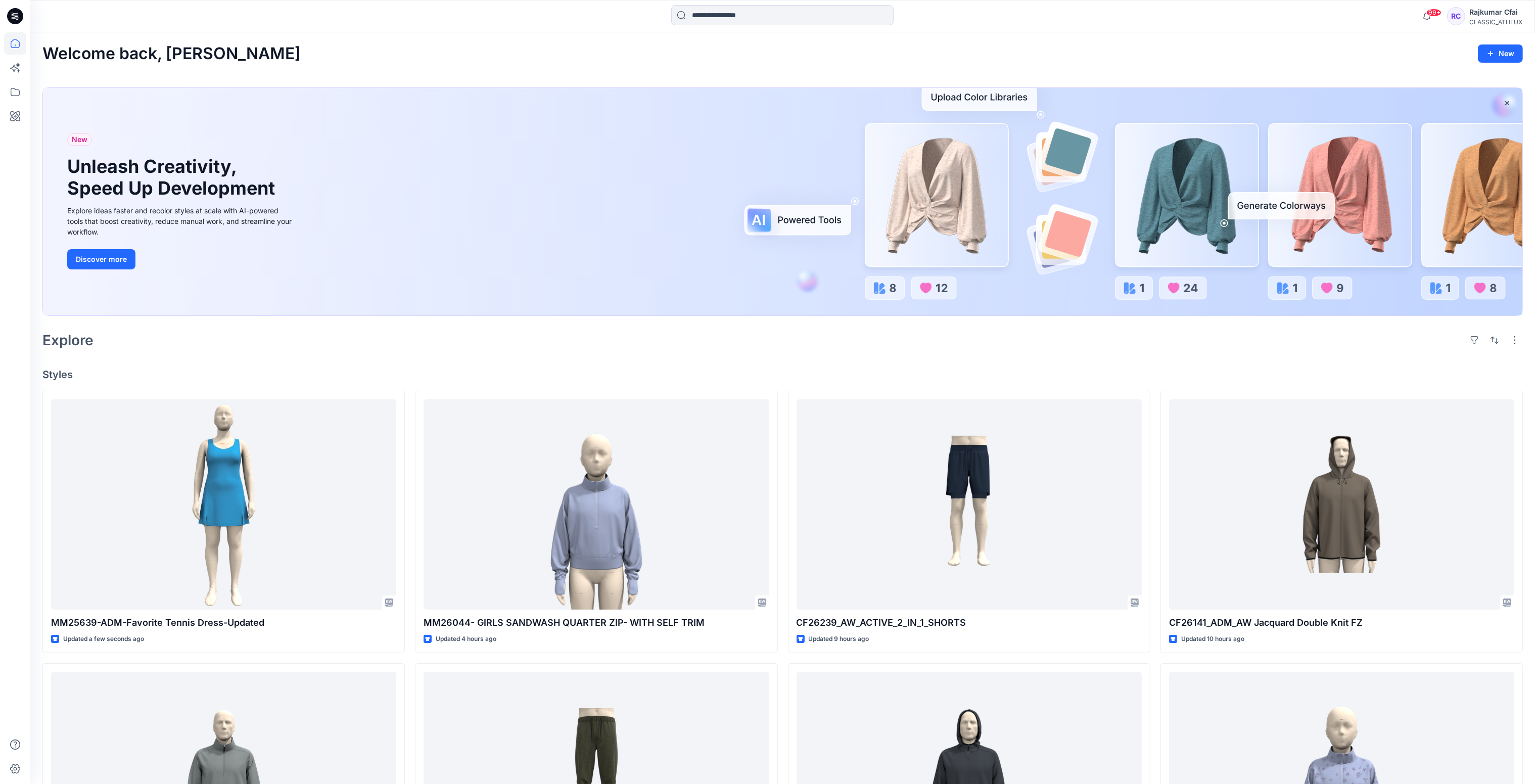
drag, startPoint x: 994, startPoint y: 67, endPoint x: 954, endPoint y: 69, distance: 40.0
click at [994, 67] on div "Welcome back, Rajkumar New New Unleash Creativity, Speed Up Development Explore…" at bounding box center [783, 639] width 1504 height 1214
click at [785, 23] on input at bounding box center [782, 15] width 222 height 20
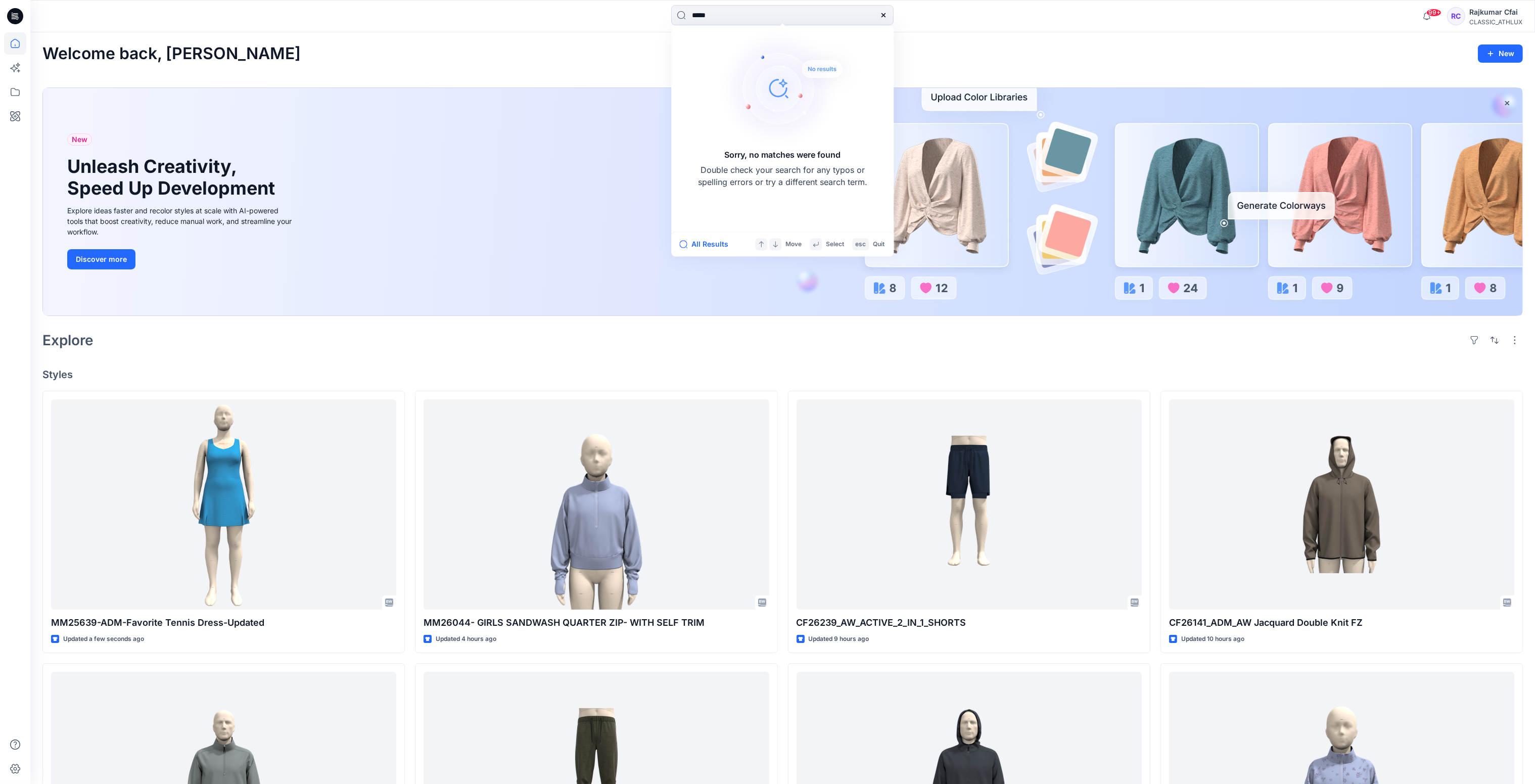
click at [1024, 34] on div "Welcome back, Rajkumar New New Unleash Creativity, Speed Up Development Explore…" at bounding box center [783, 639] width 1504 height 1214
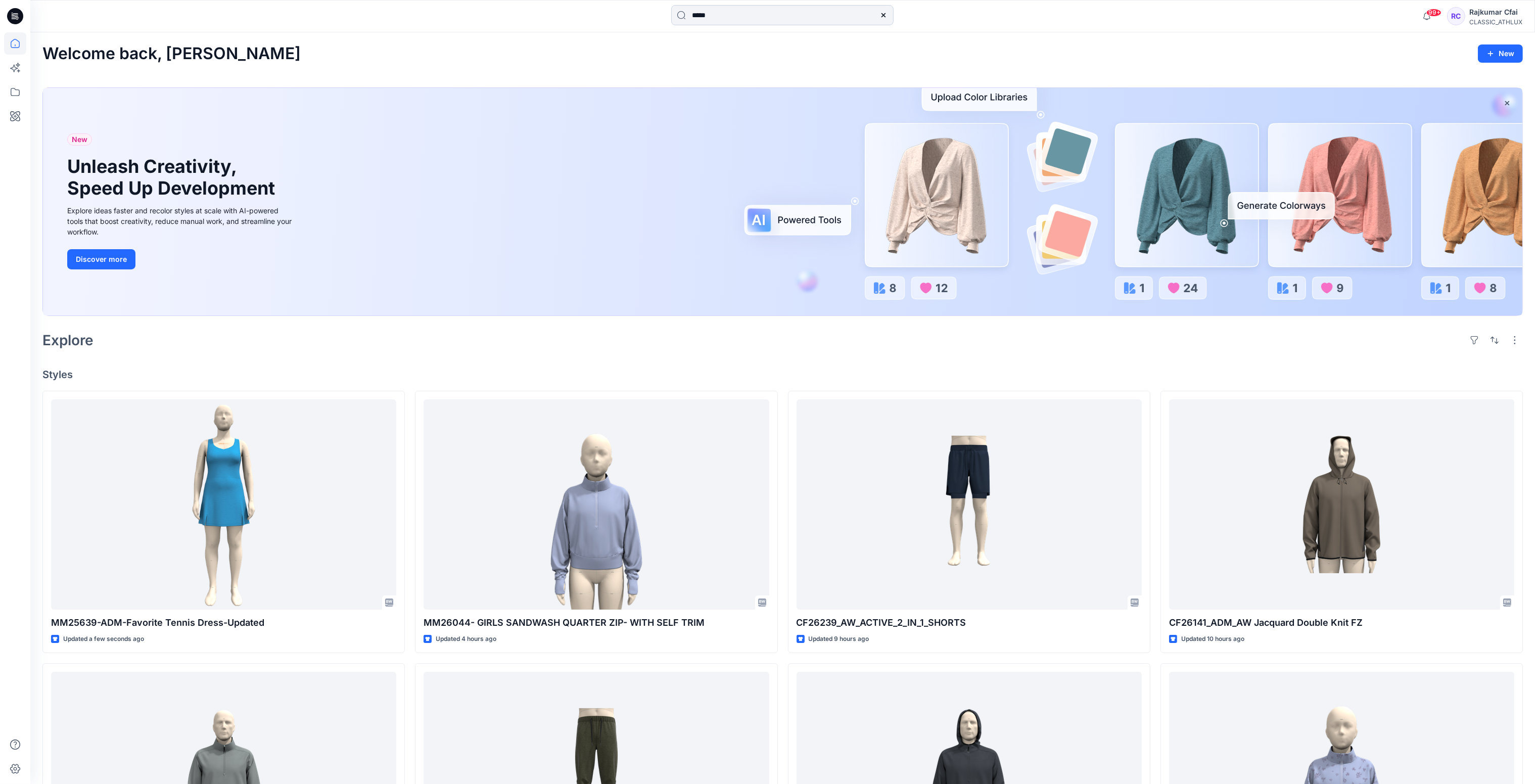
click at [741, 13] on input "*****" at bounding box center [782, 15] width 222 height 20
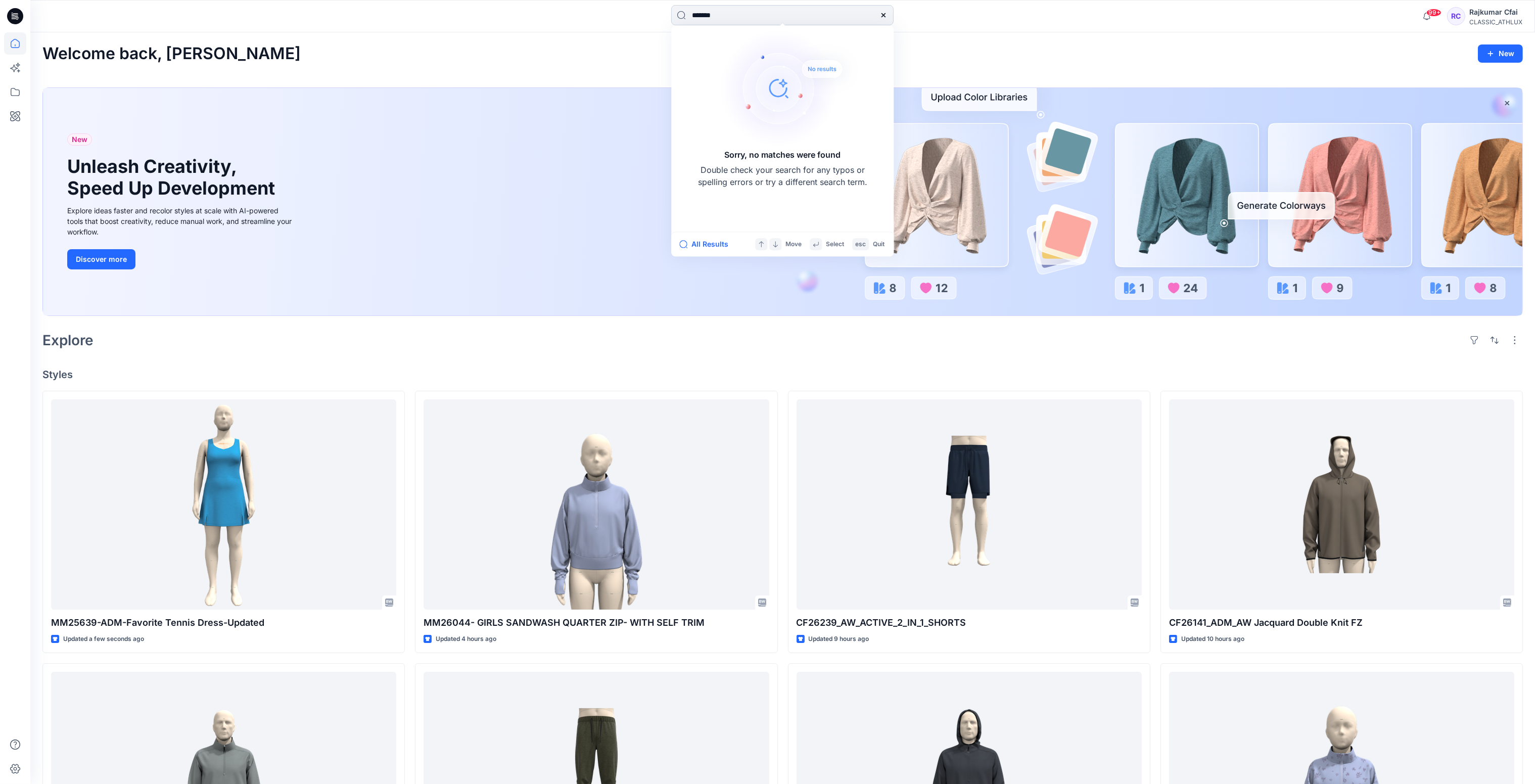
drag, startPoint x: 729, startPoint y: 15, endPoint x: 702, endPoint y: 14, distance: 27.0
click at [702, 14] on input "*******" at bounding box center [782, 15] width 222 height 20
click at [565, 148] on div "New Unleash Creativity, Speed Up Development Explore ideas faster and recolor s…" at bounding box center [783, 201] width 1479 height 228
drag, startPoint x: 740, startPoint y: 21, endPoint x: 663, endPoint y: 22, distance: 77.0
click at [663, 22] on div "******* Sorry, no matches were found Double check your search for any typos or …" at bounding box center [782, 16] width 752 height 22
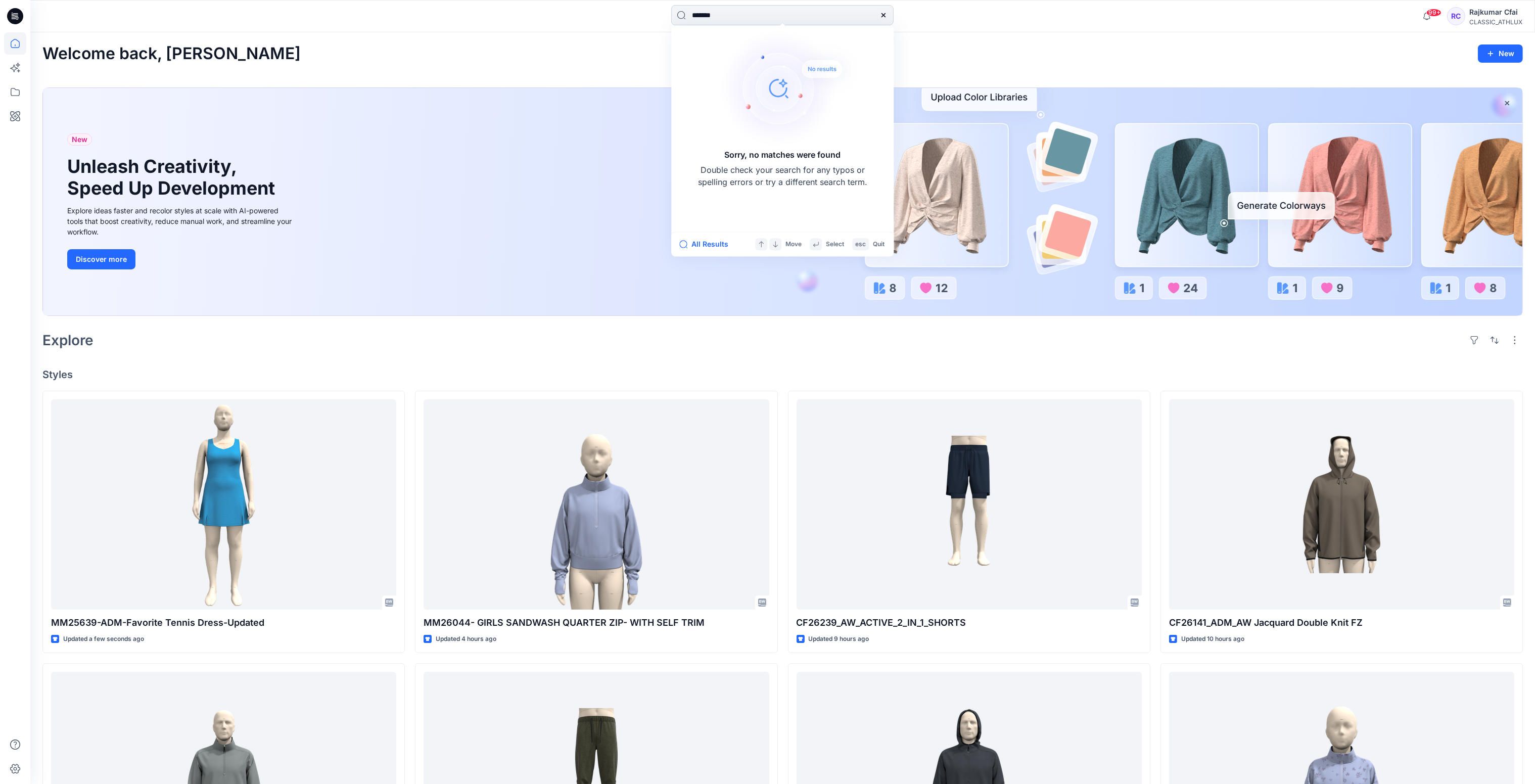
paste input
drag, startPoint x: 408, startPoint y: 349, endPoint x: 414, endPoint y: 342, distance: 9.2
click at [408, 349] on div "Explore" at bounding box center [783, 340] width 1480 height 24
drag, startPoint x: 690, startPoint y: 23, endPoint x: 616, endPoint y: 27, distance: 74.1
click at [616, 27] on div "***** Sorry, no matches were found Double check your search for any typos or sp…" at bounding box center [783, 16] width 1504 height 32
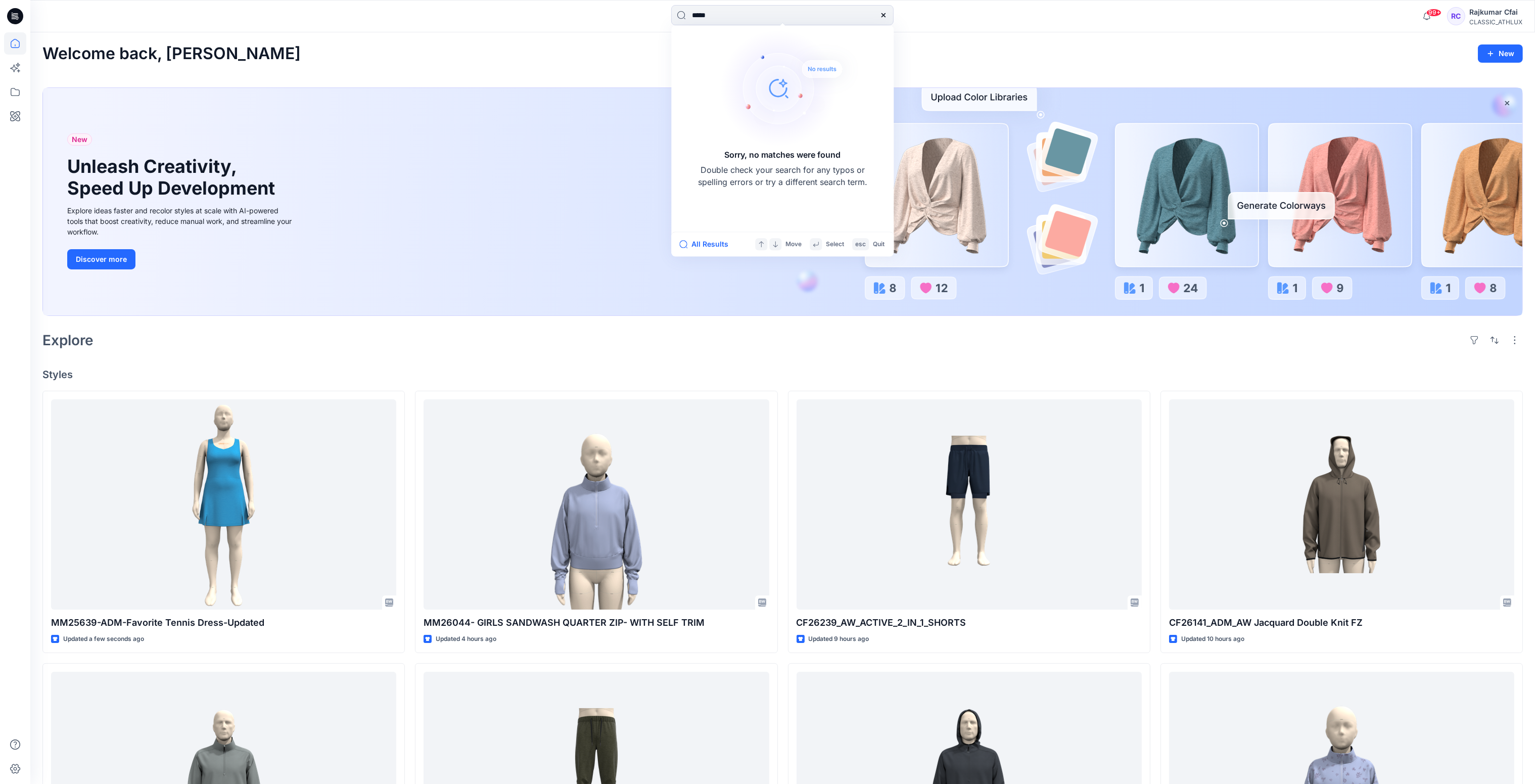
paste input "**"
type input "*******"
click at [654, 361] on div "Welcome back, Rajkumar New New Unleash Creativity, Speed Up Development Explore…" at bounding box center [783, 639] width 1504 height 1214
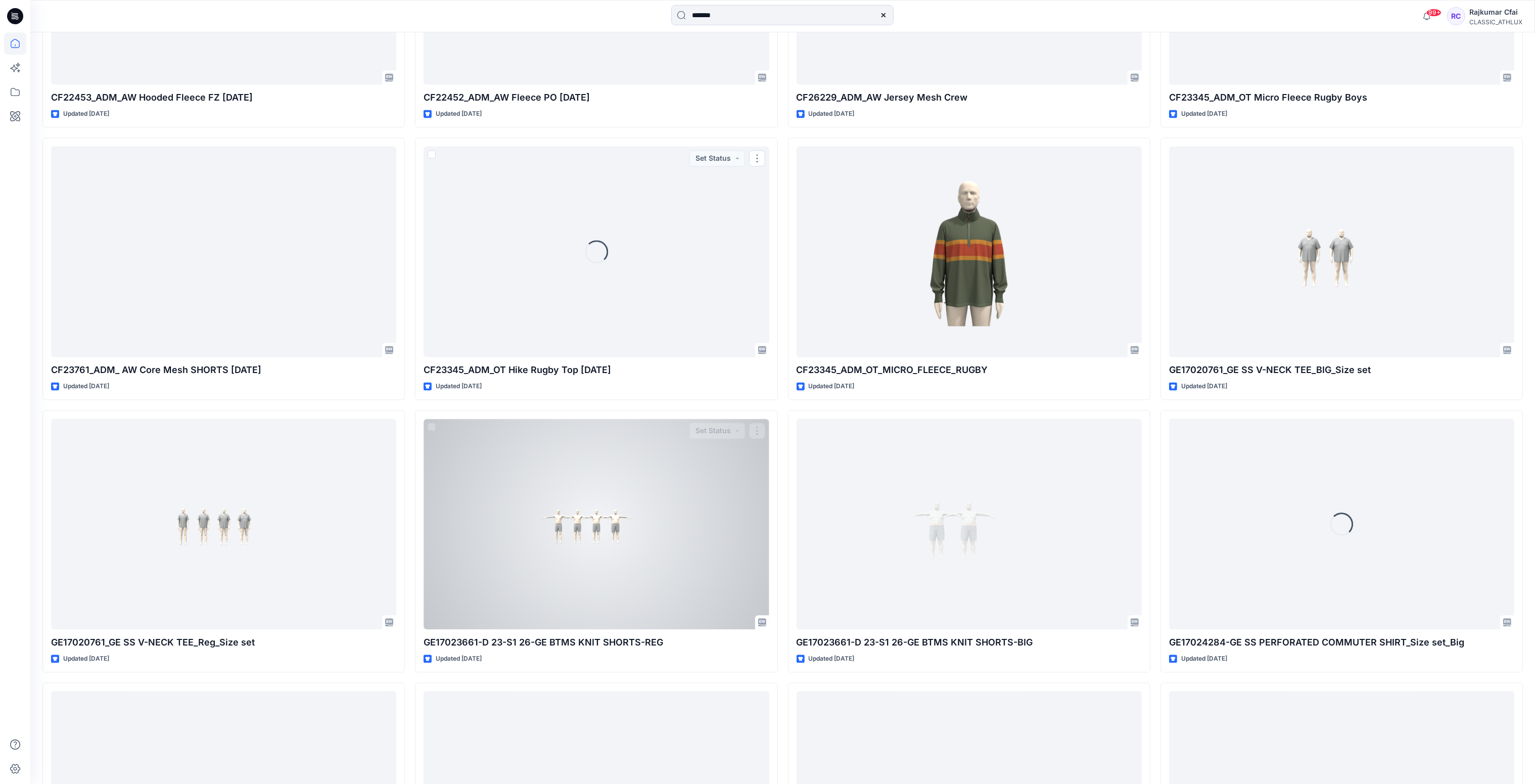
scroll to position [4550, 0]
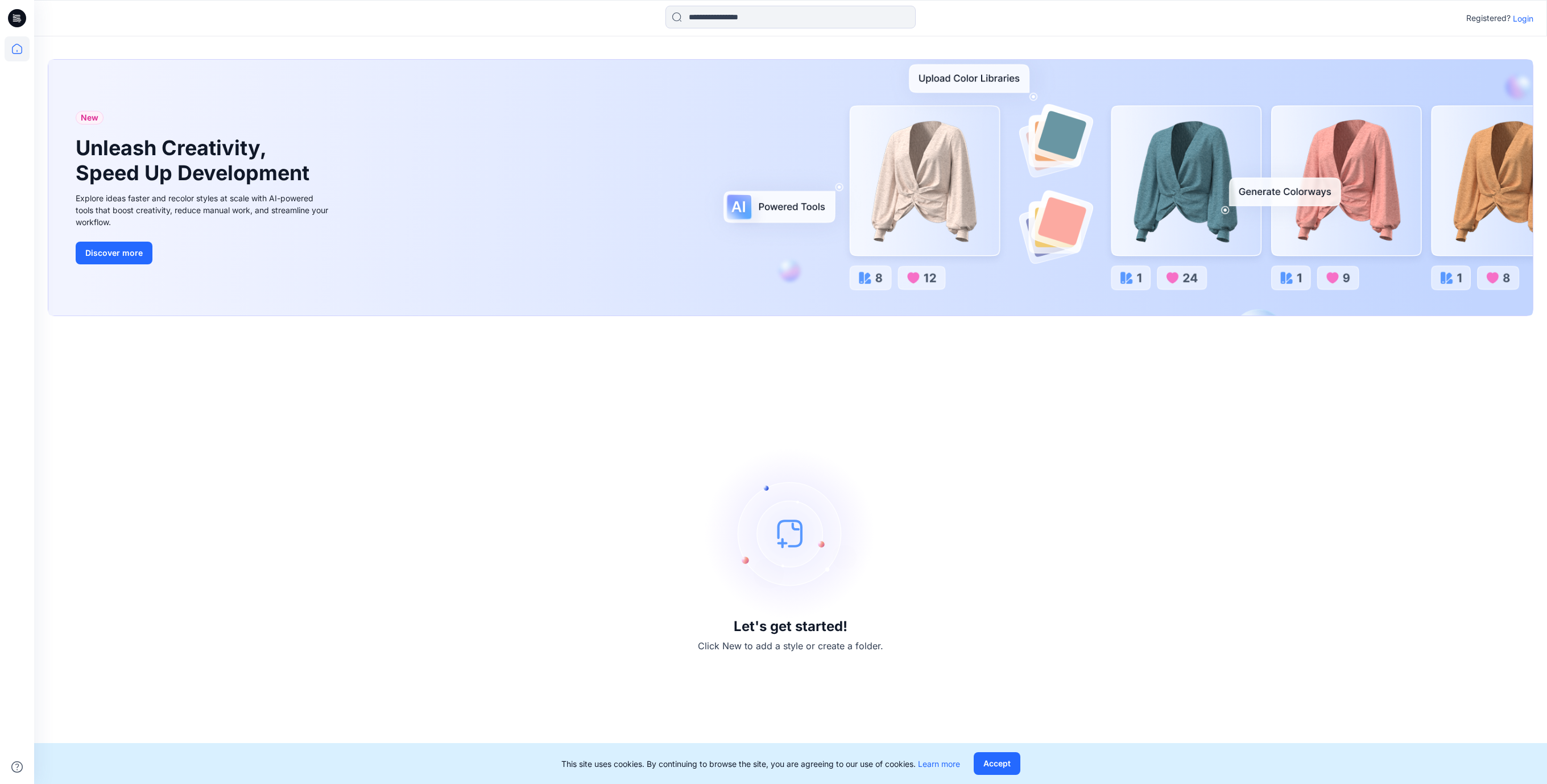
click at [1523, 19] on p "Login" at bounding box center [1523, 19] width 20 height 12
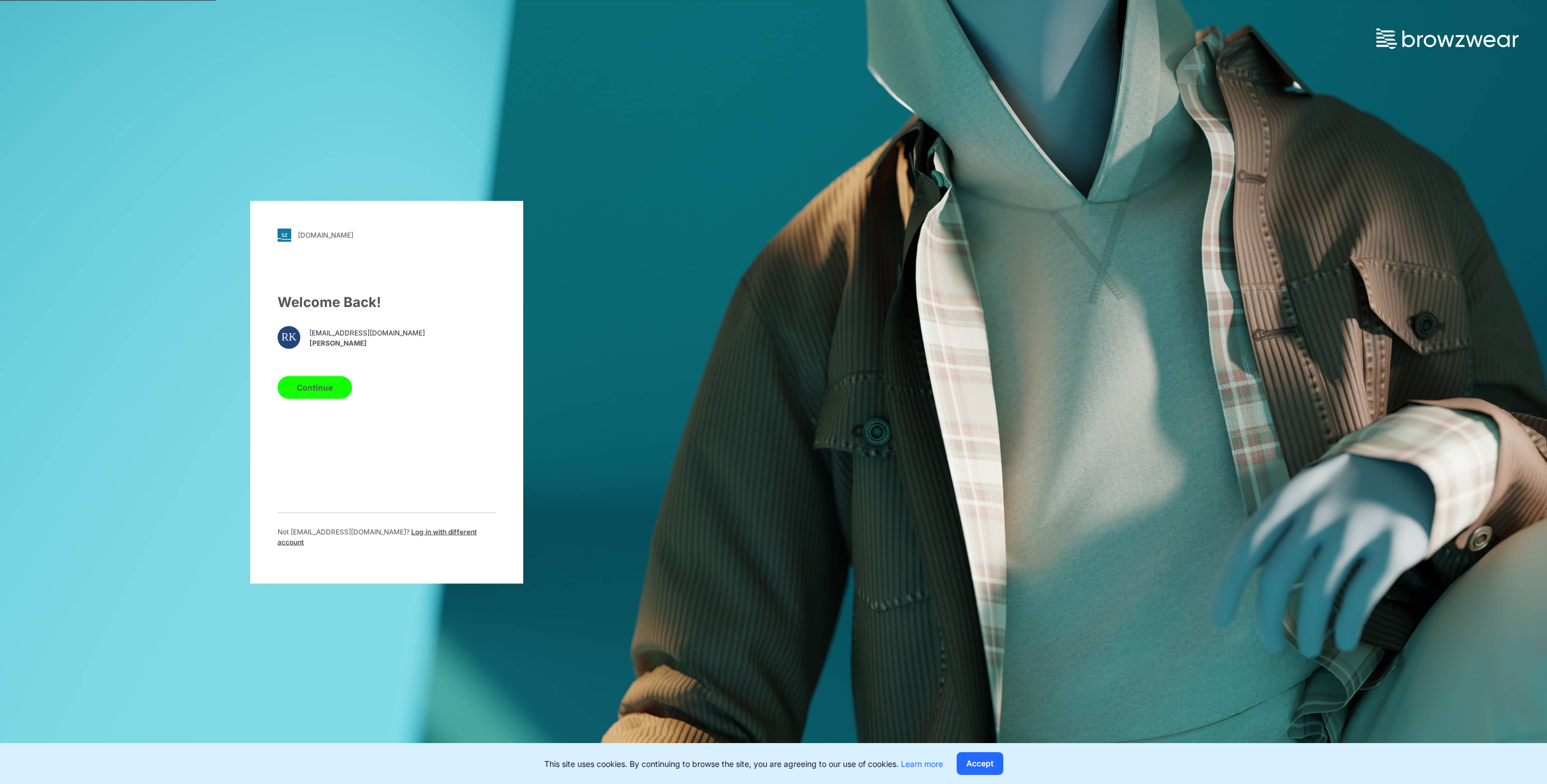
click at [321, 390] on button "Continue" at bounding box center [315, 387] width 74 height 23
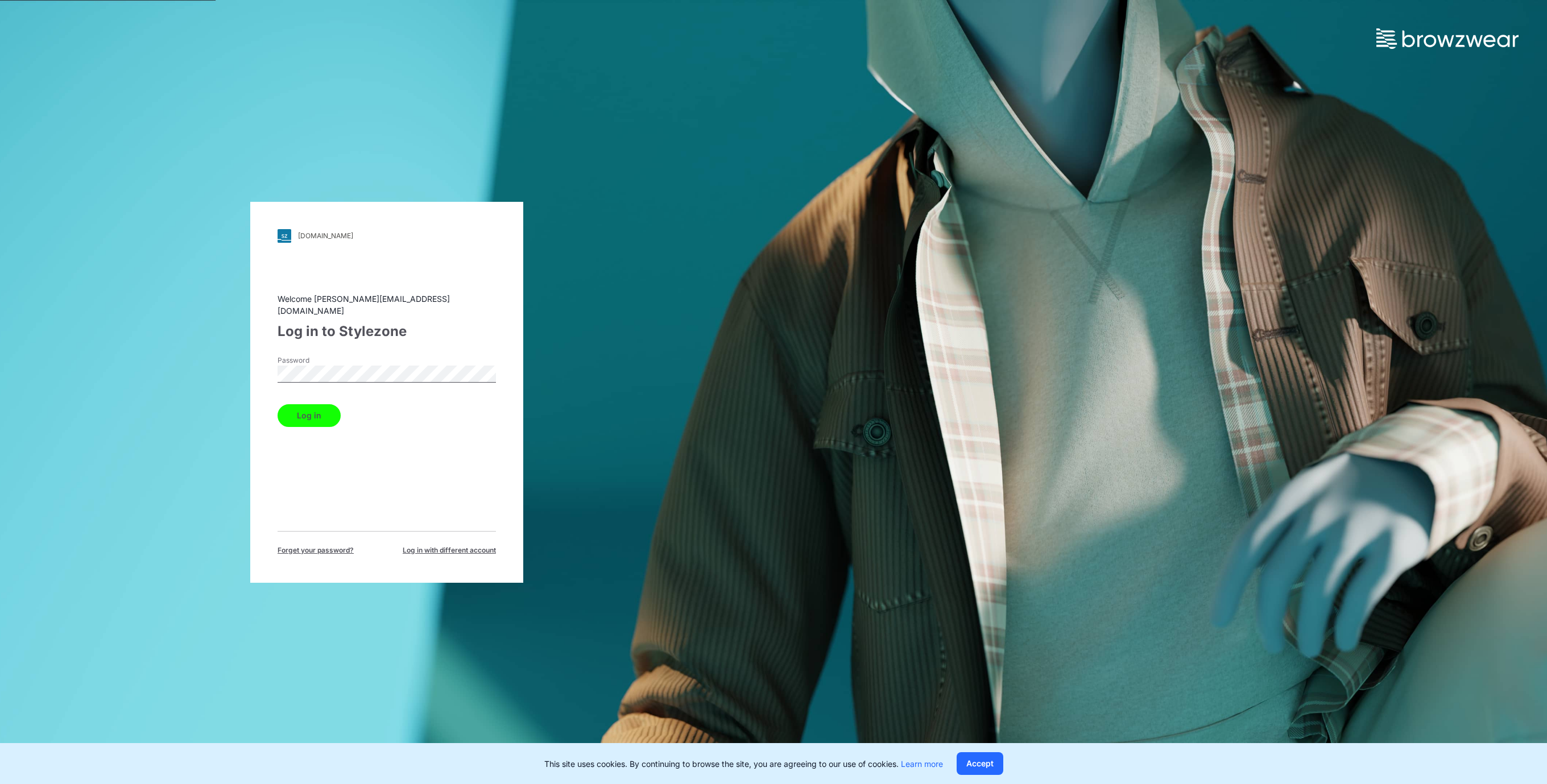
click at [318, 415] on button "Log in" at bounding box center [309, 416] width 63 height 23
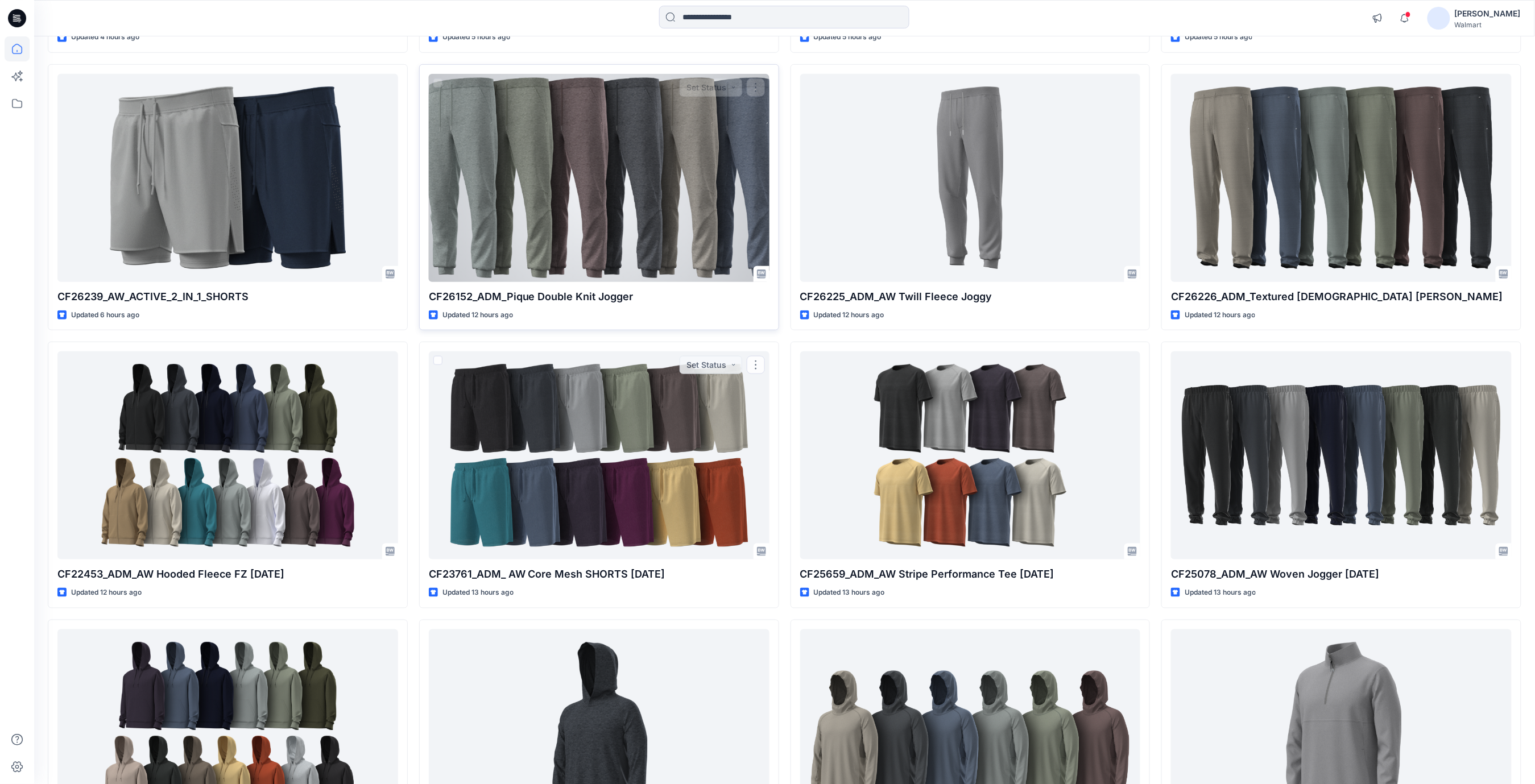
scroll to position [326, 0]
